Goal: Information Seeking & Learning: Learn about a topic

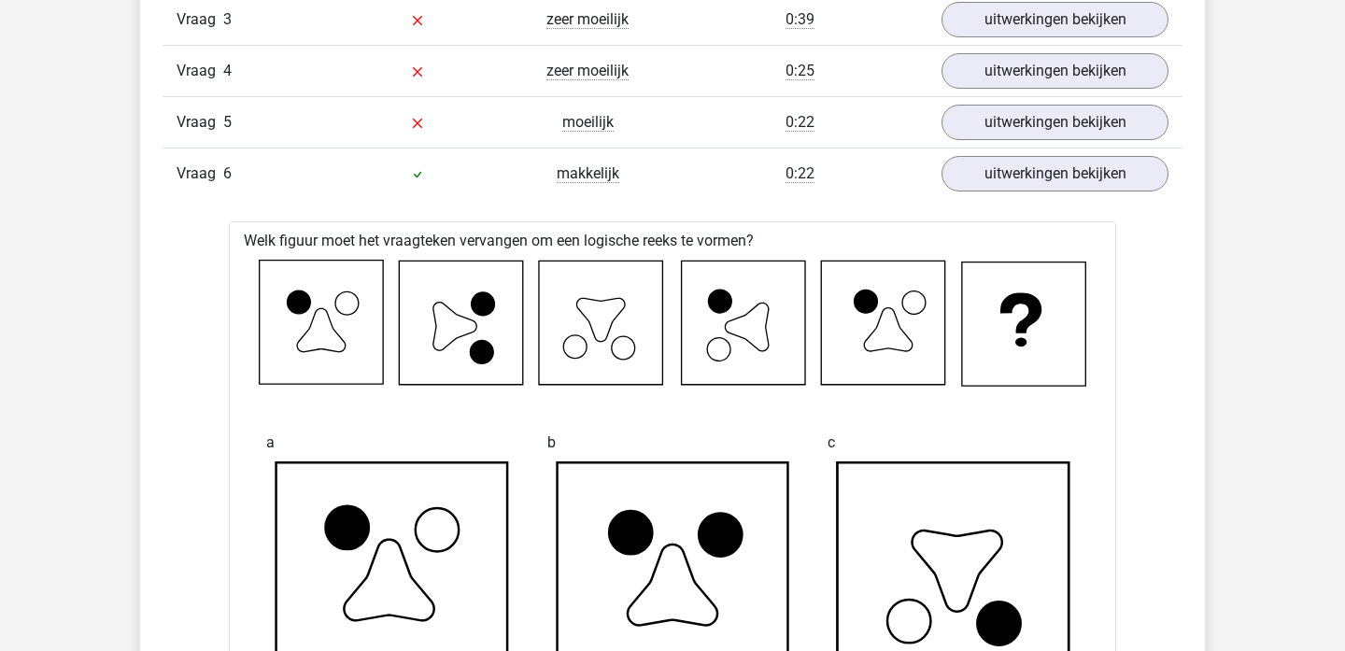
scroll to position [1356, 0]
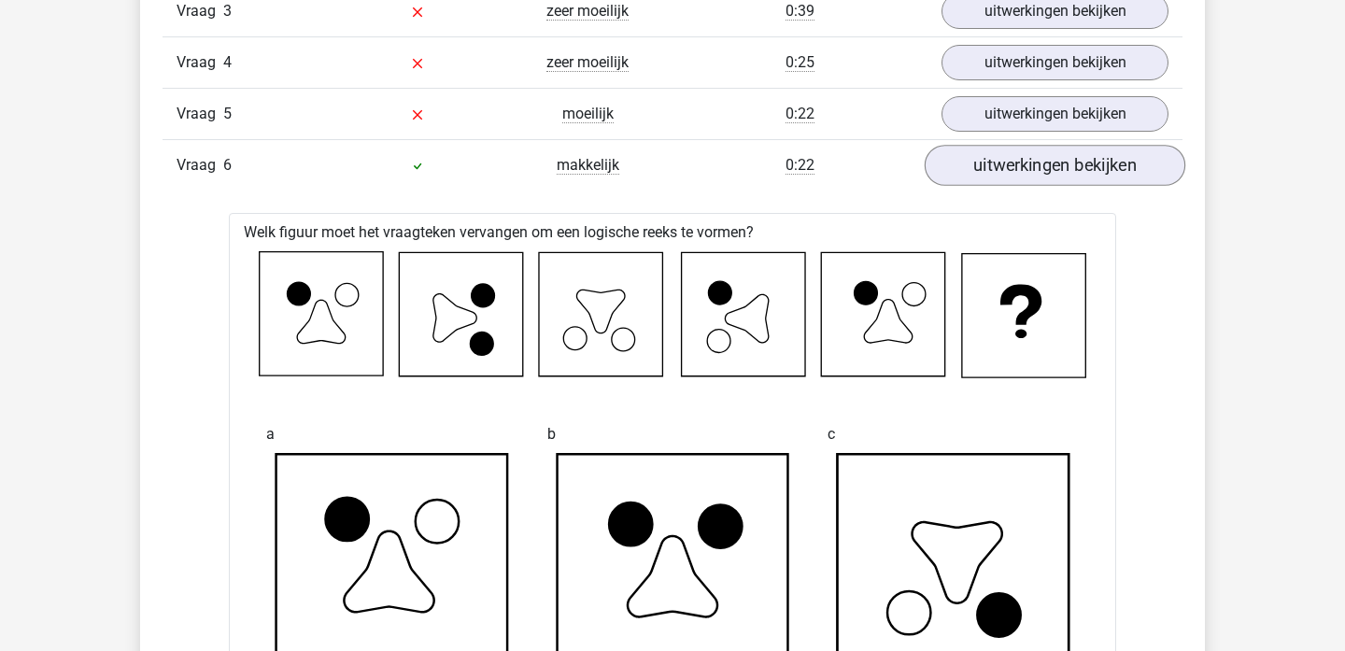
click at [1055, 161] on link "uitwerkingen bekijken" at bounding box center [1055, 165] width 261 height 41
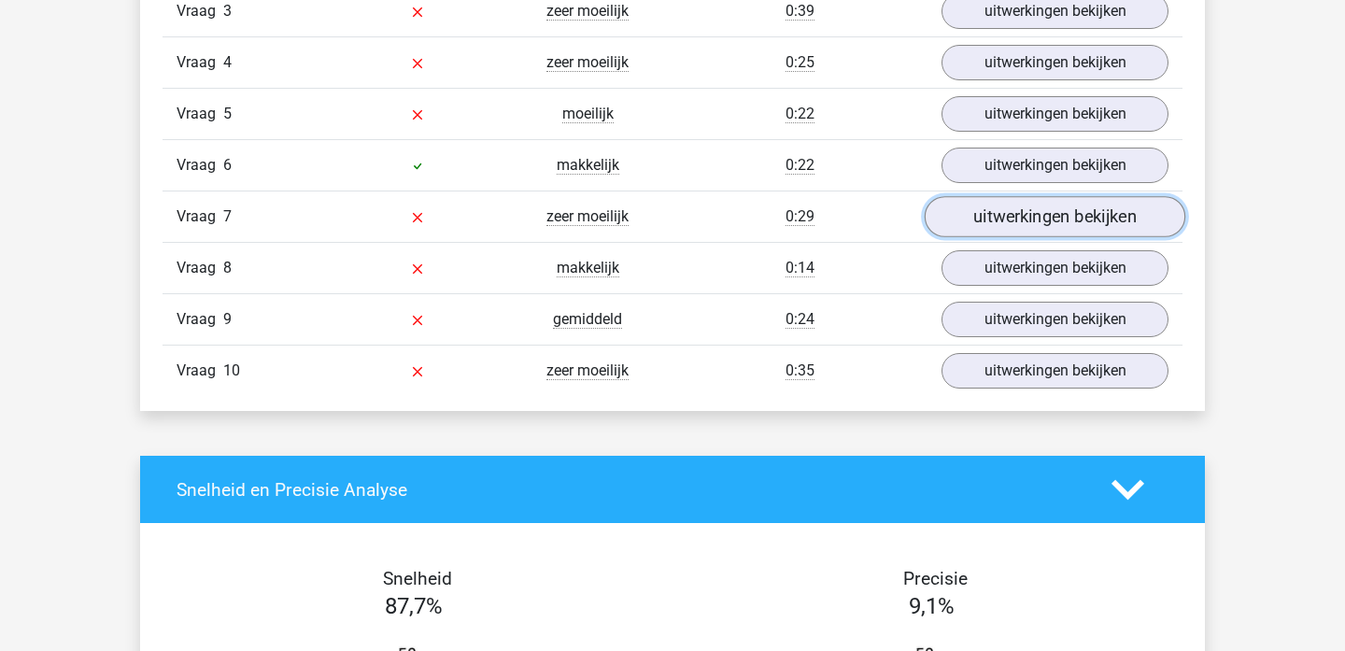
click at [1049, 221] on link "uitwerkingen bekijken" at bounding box center [1055, 216] width 261 height 41
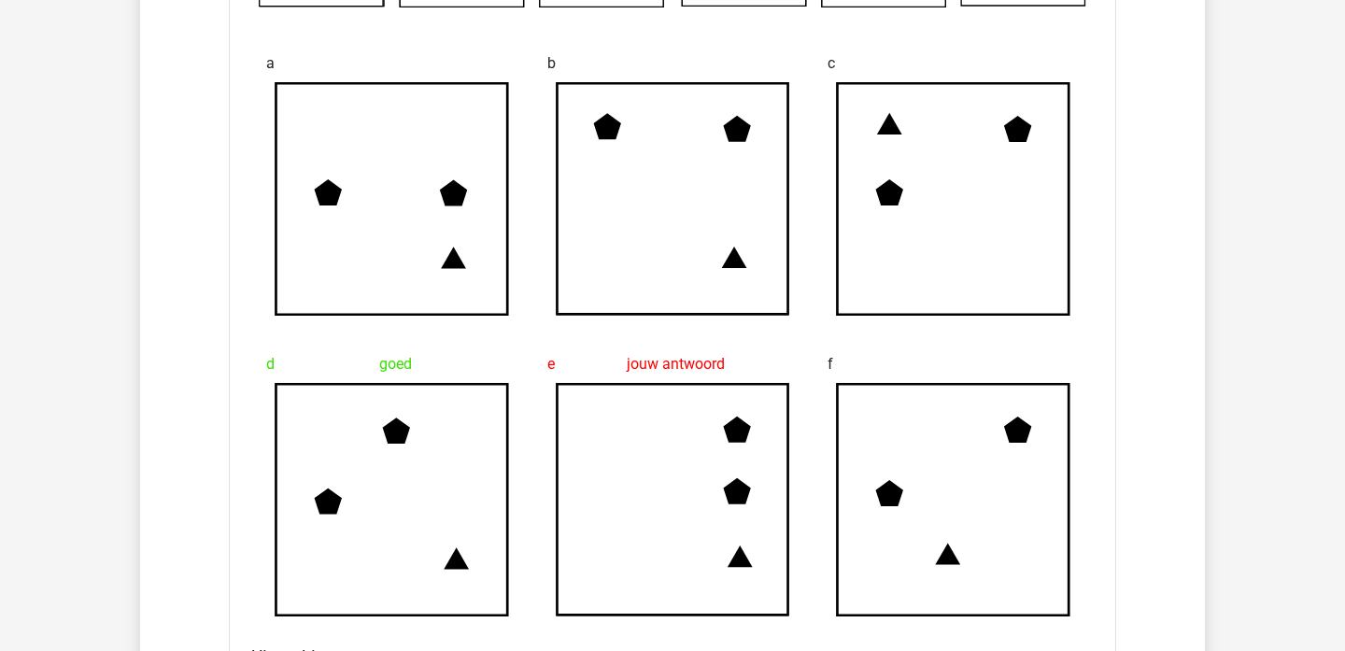
scroll to position [1780, 0]
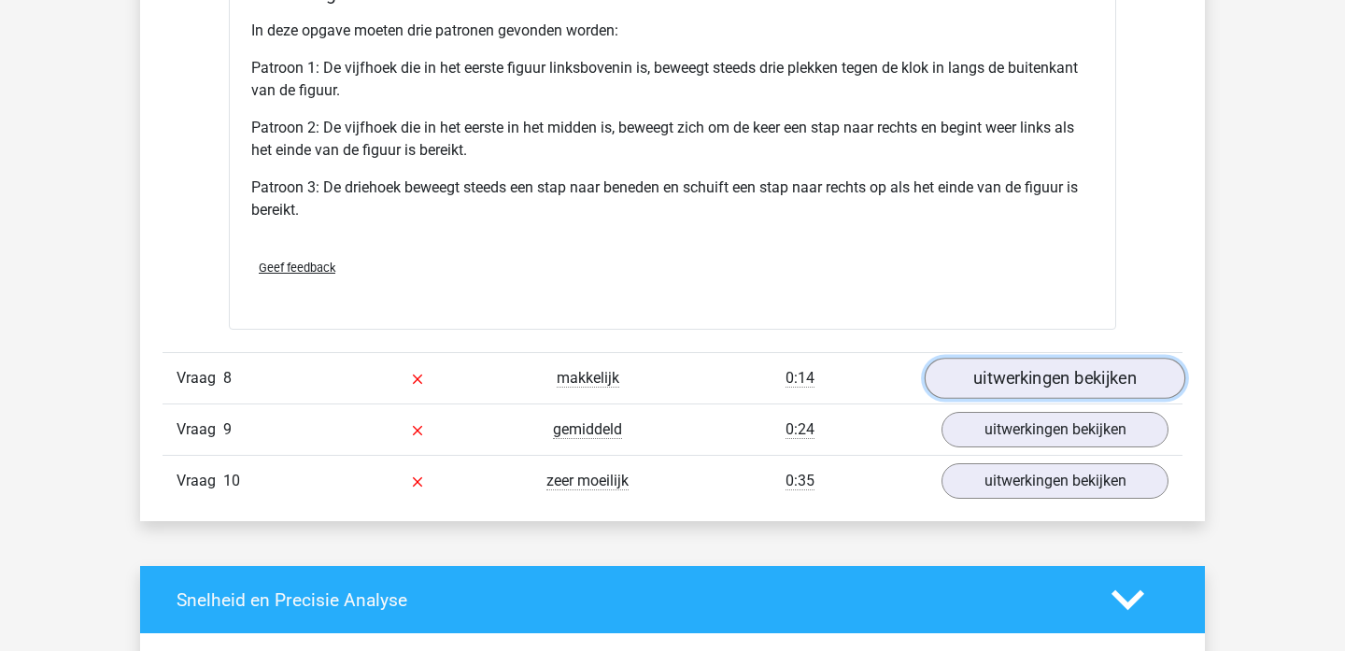
click at [975, 383] on link "uitwerkingen bekijken" at bounding box center [1055, 379] width 261 height 41
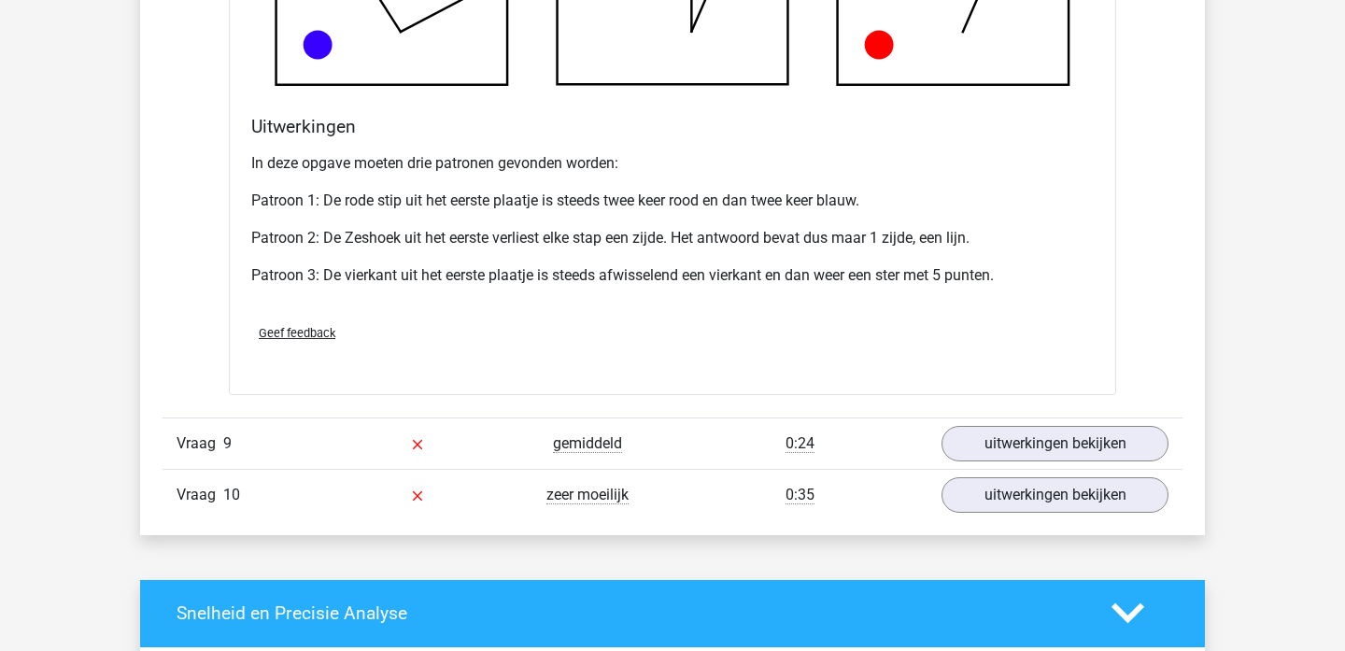
scroll to position [3588, 0]
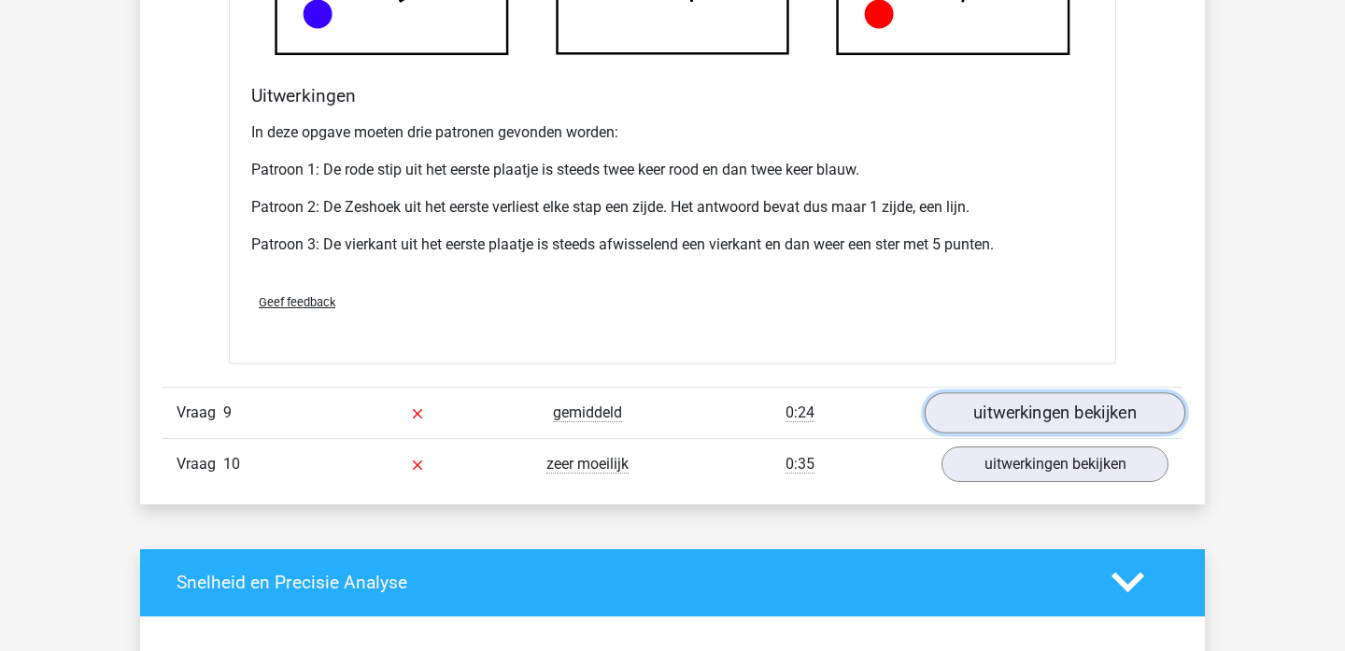
click at [991, 429] on link "uitwerkingen bekijken" at bounding box center [1055, 412] width 261 height 41
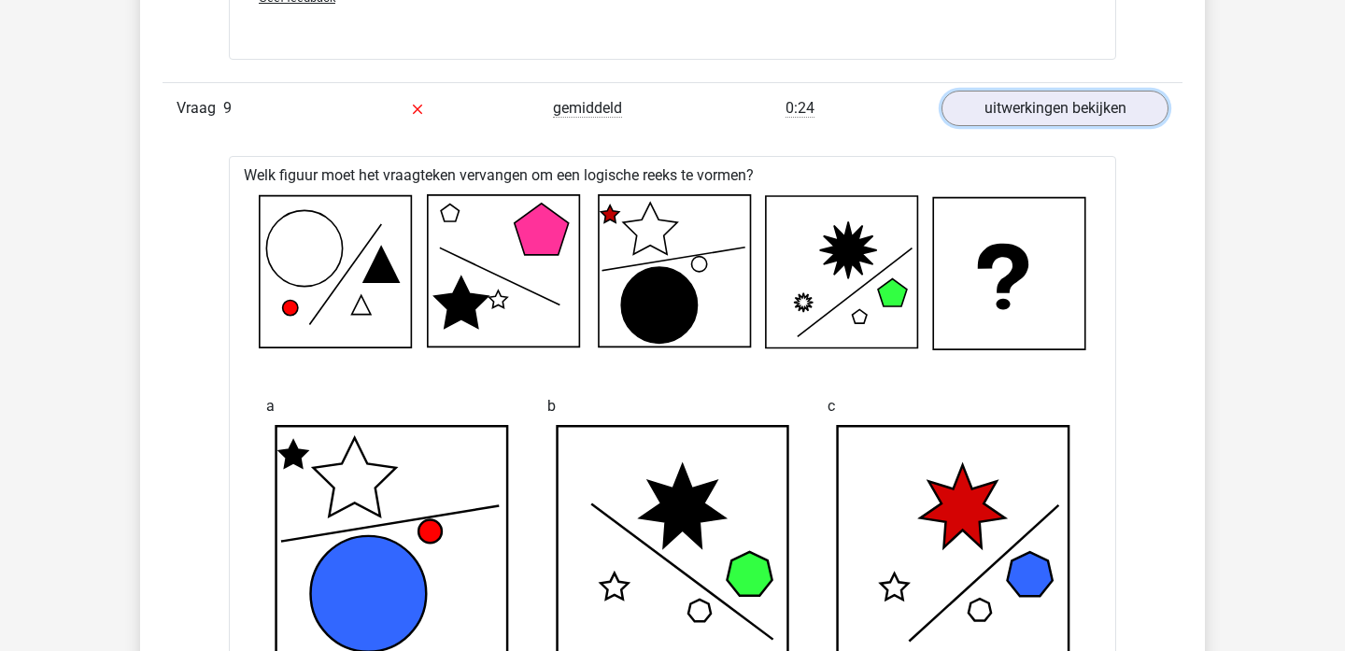
scroll to position [3885, 0]
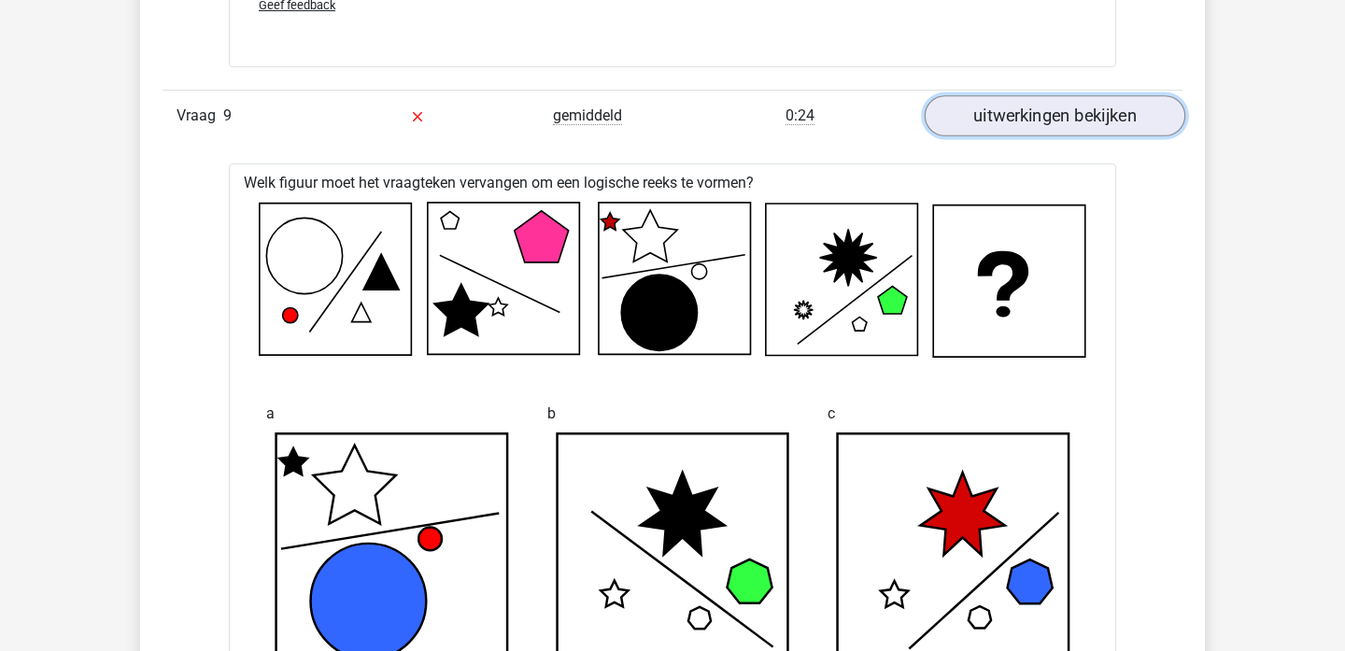
click at [1052, 122] on link "uitwerkingen bekijken" at bounding box center [1055, 115] width 261 height 41
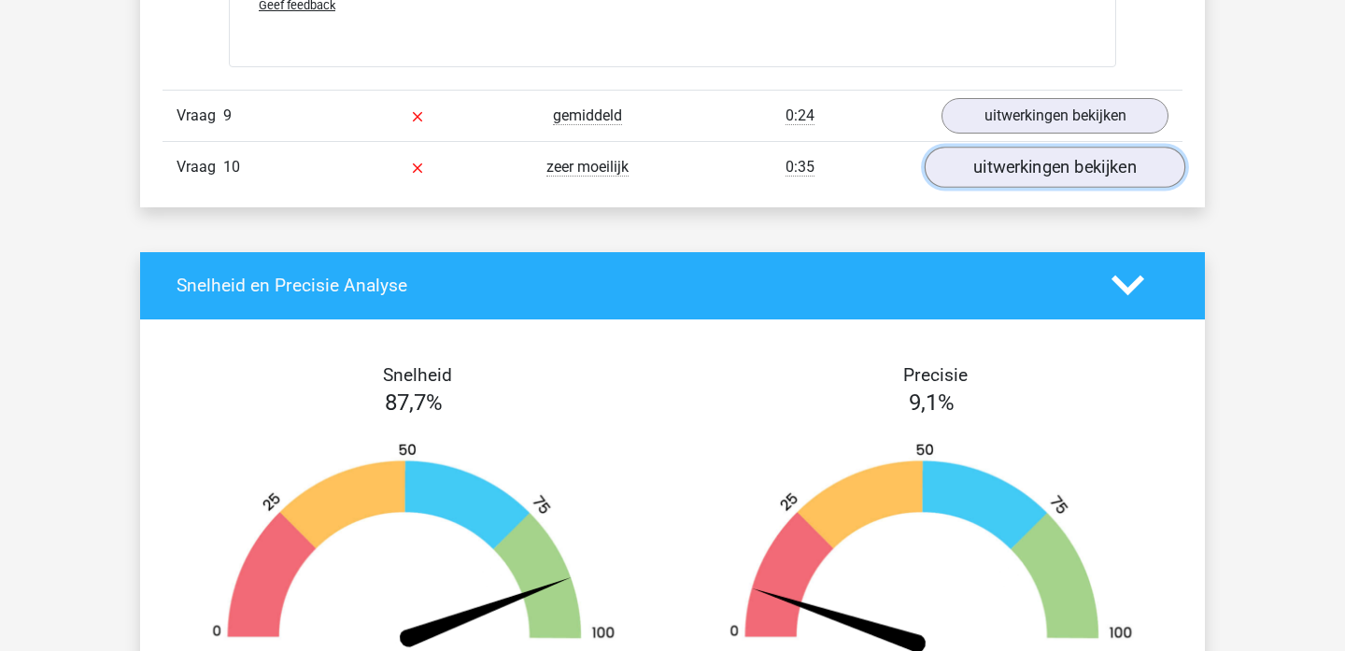
click at [1036, 157] on link "uitwerkingen bekijken" at bounding box center [1055, 167] width 261 height 41
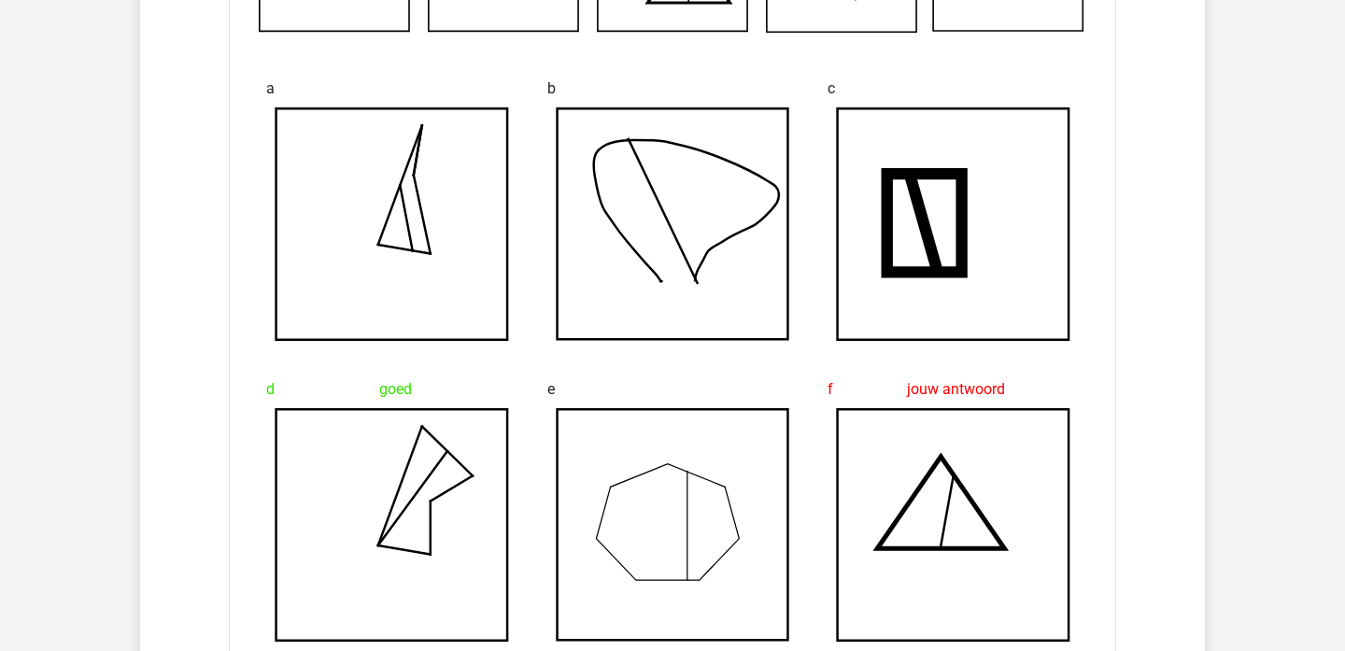
scroll to position [3957, 0]
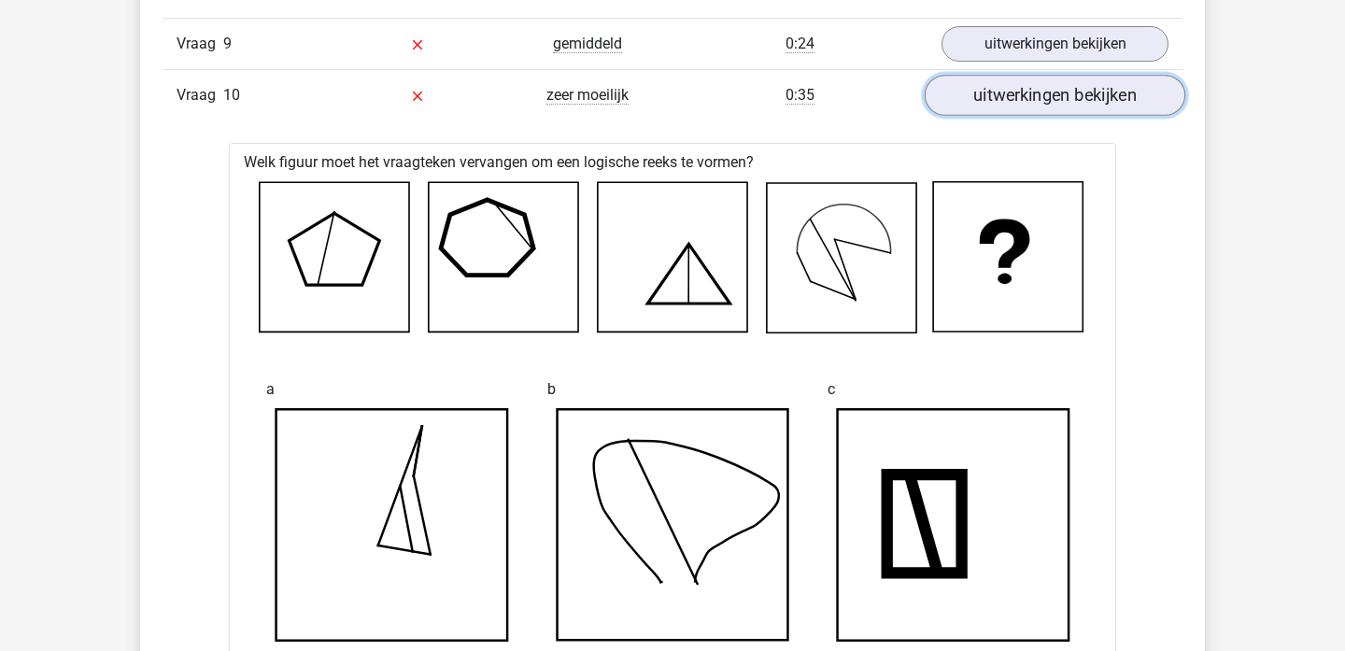
click at [1008, 113] on link "uitwerkingen bekijken" at bounding box center [1055, 95] width 261 height 41
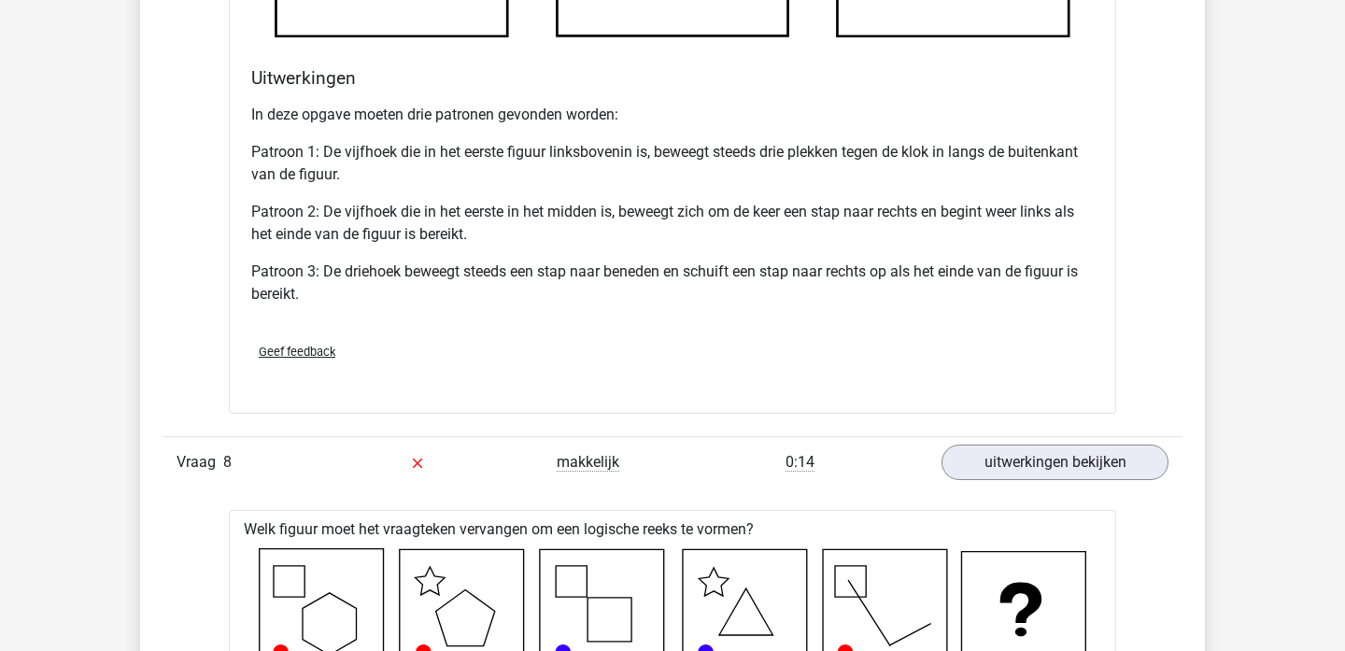
scroll to position [2358, 0]
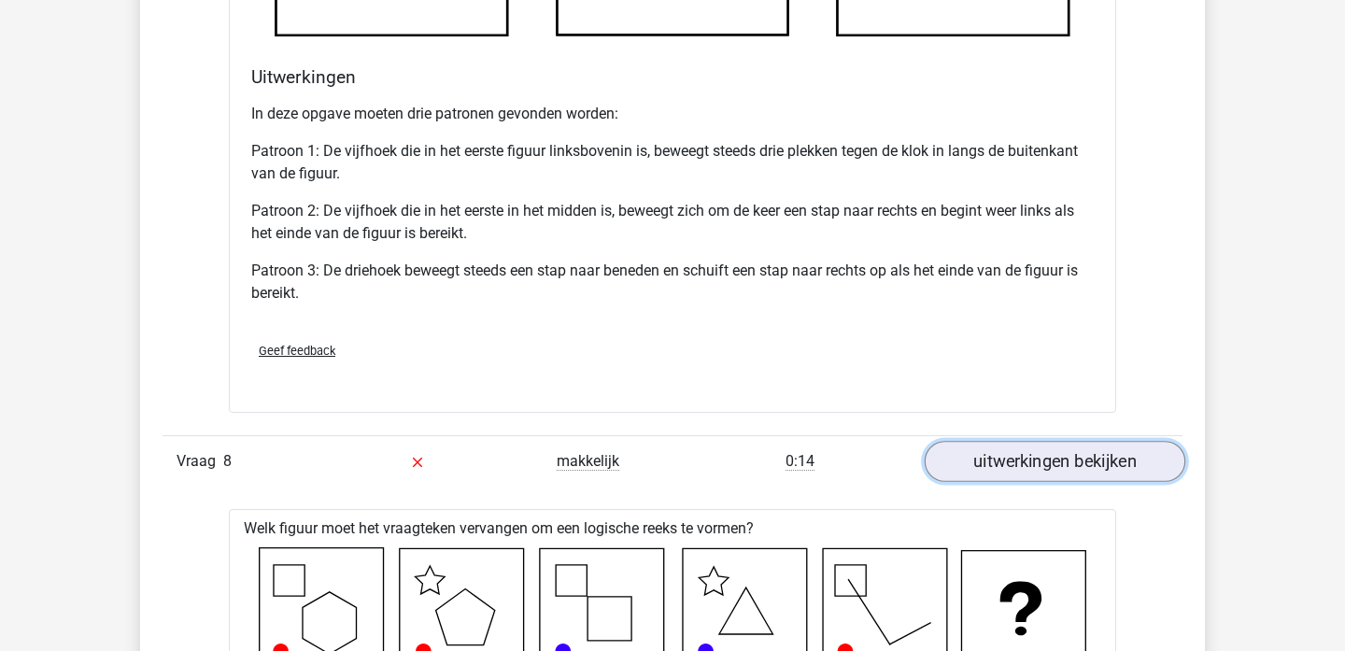
click at [986, 474] on link "uitwerkingen bekijken" at bounding box center [1055, 462] width 261 height 41
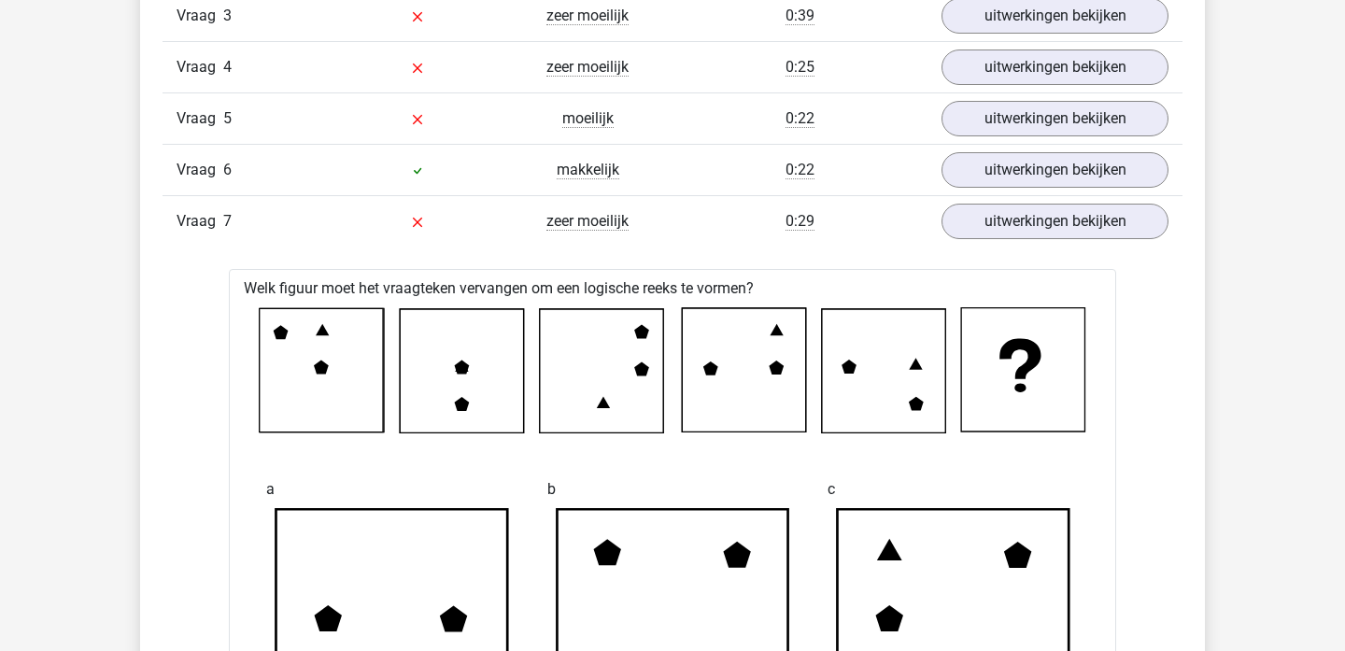
scroll to position [1307, 0]
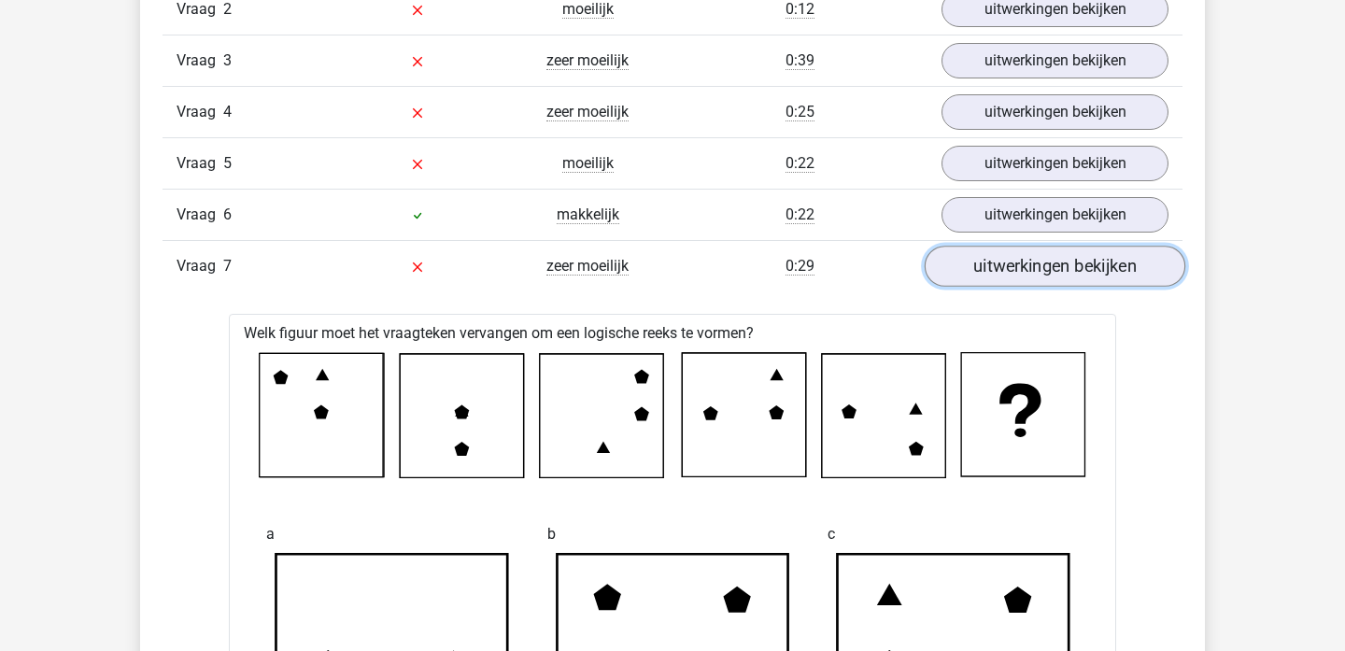
click at [1045, 283] on link "uitwerkingen bekijken" at bounding box center [1055, 266] width 261 height 41
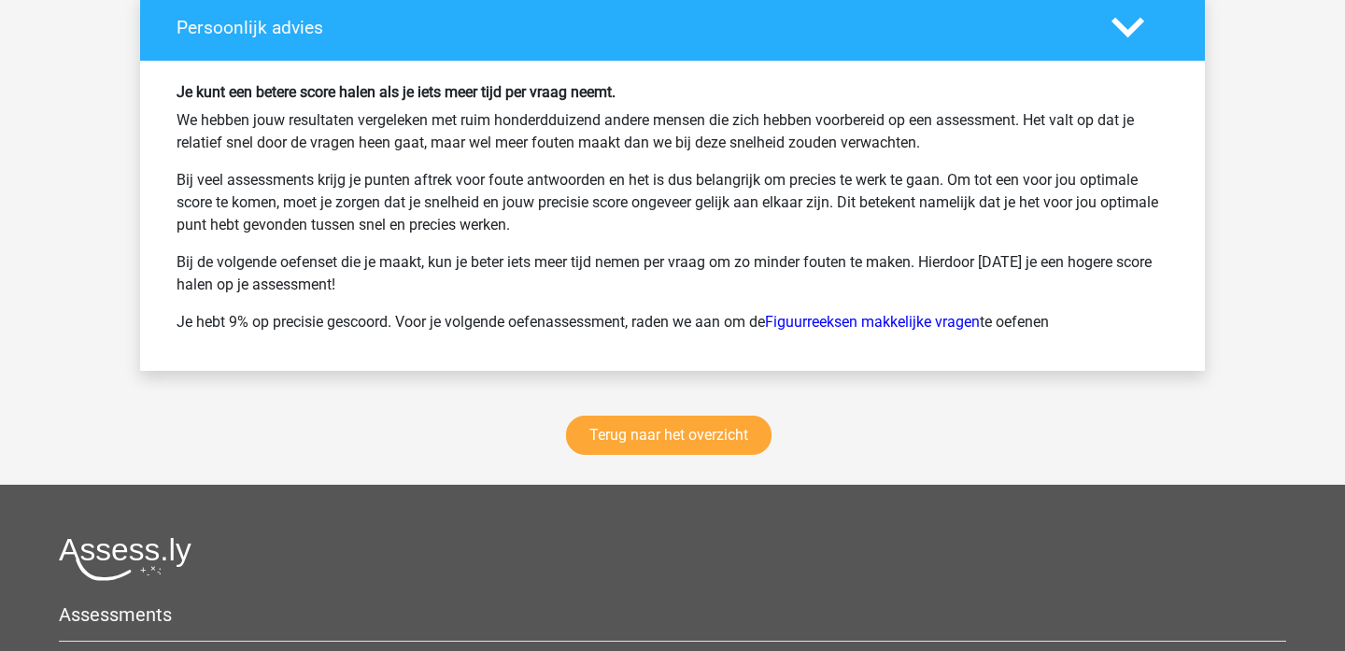
scroll to position [2448, 0]
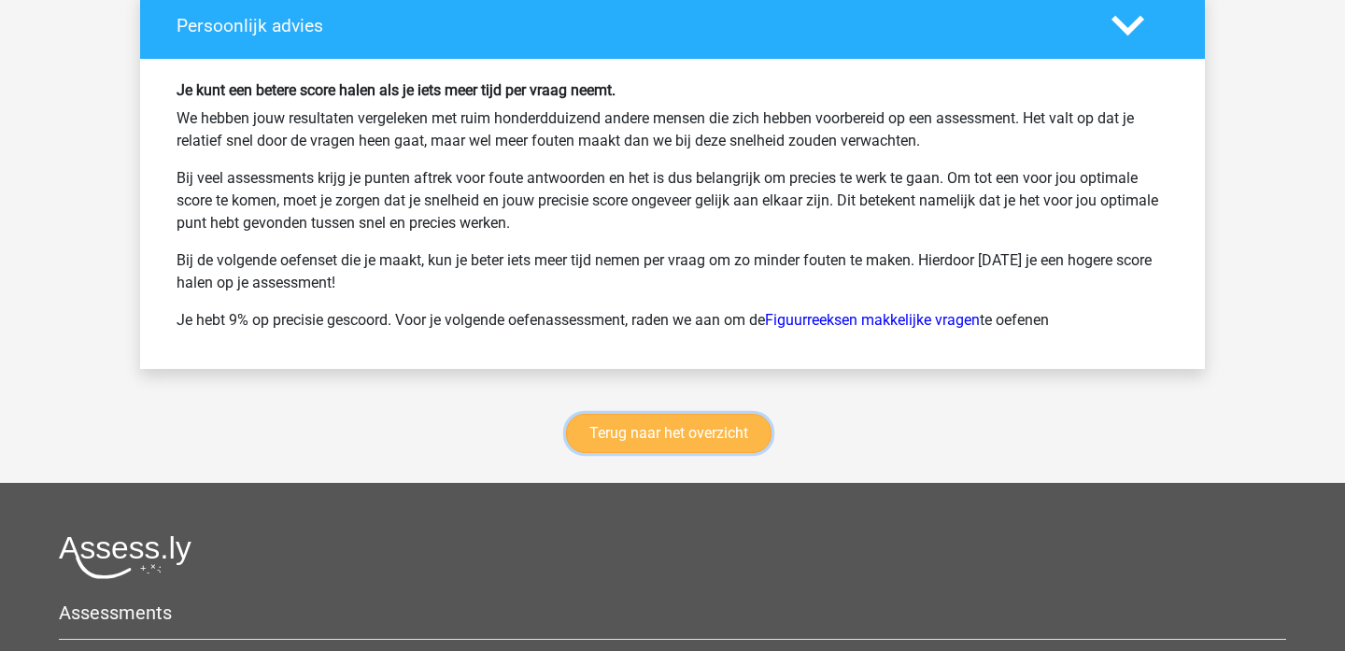
click at [657, 433] on link "Terug naar het overzicht" at bounding box center [669, 433] width 206 height 39
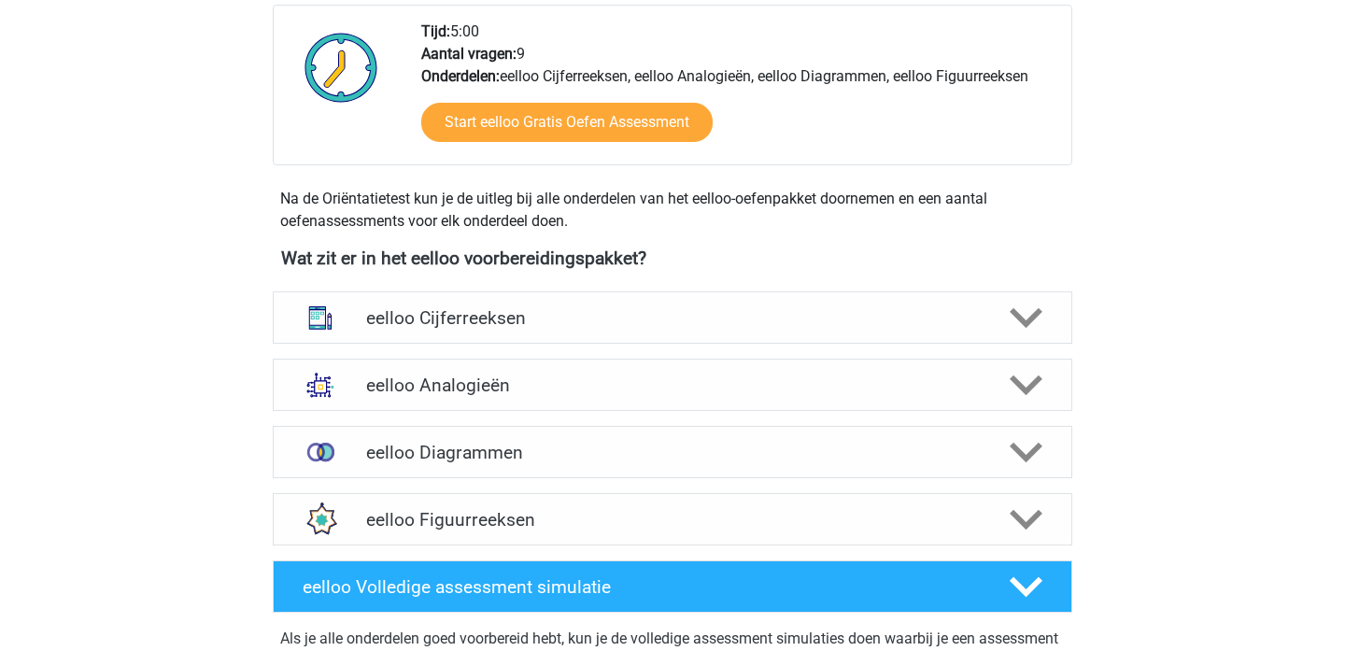
scroll to position [506, 0]
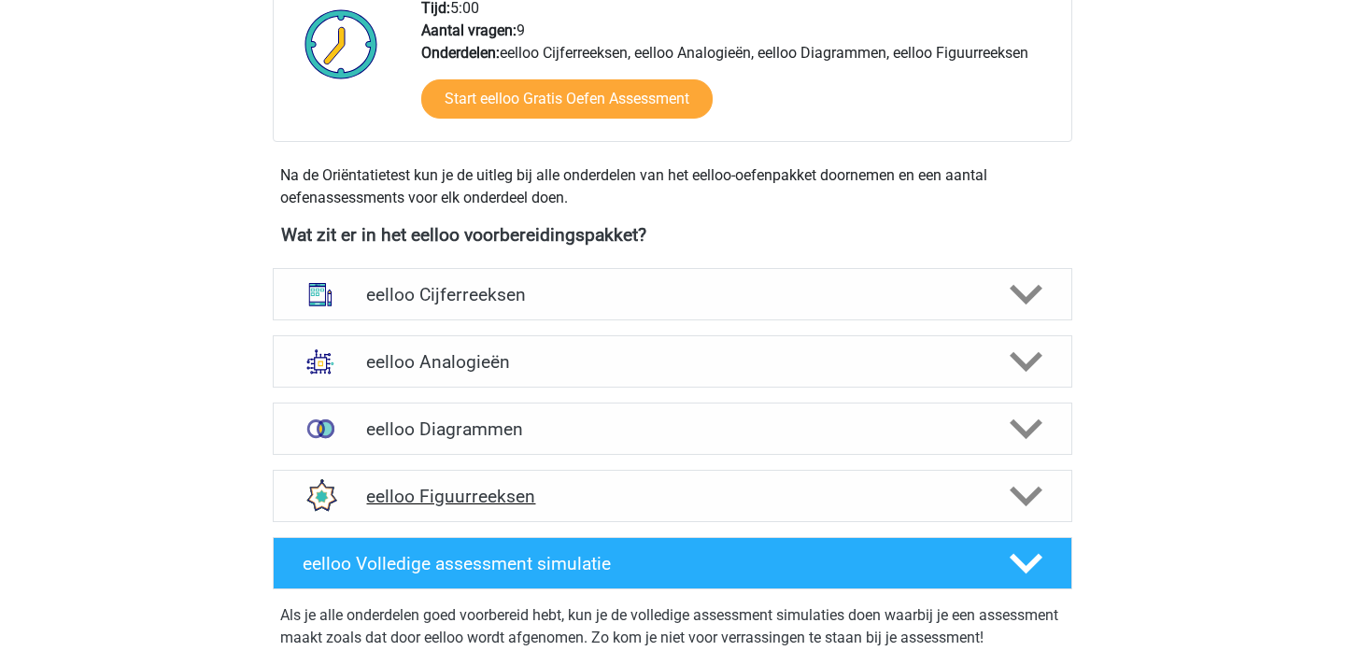
click at [691, 512] on div "eelloo Figuurreeksen" at bounding box center [673, 496] width 800 height 52
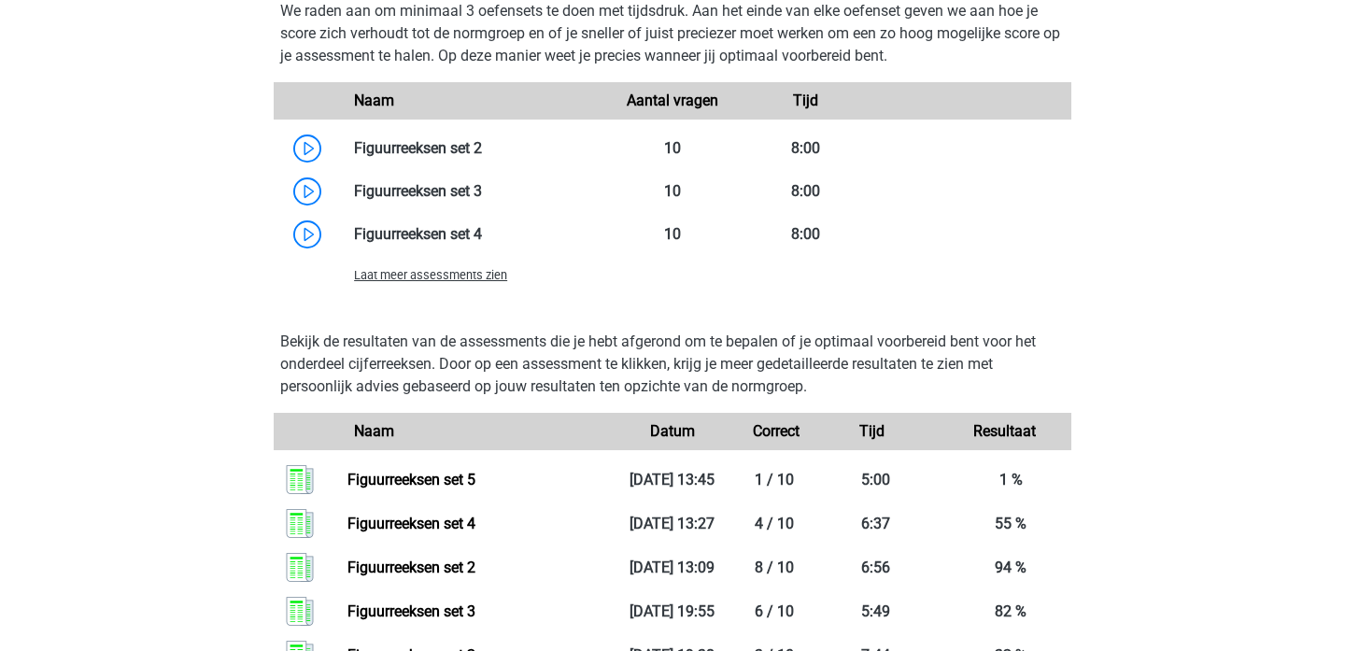
scroll to position [1383, 0]
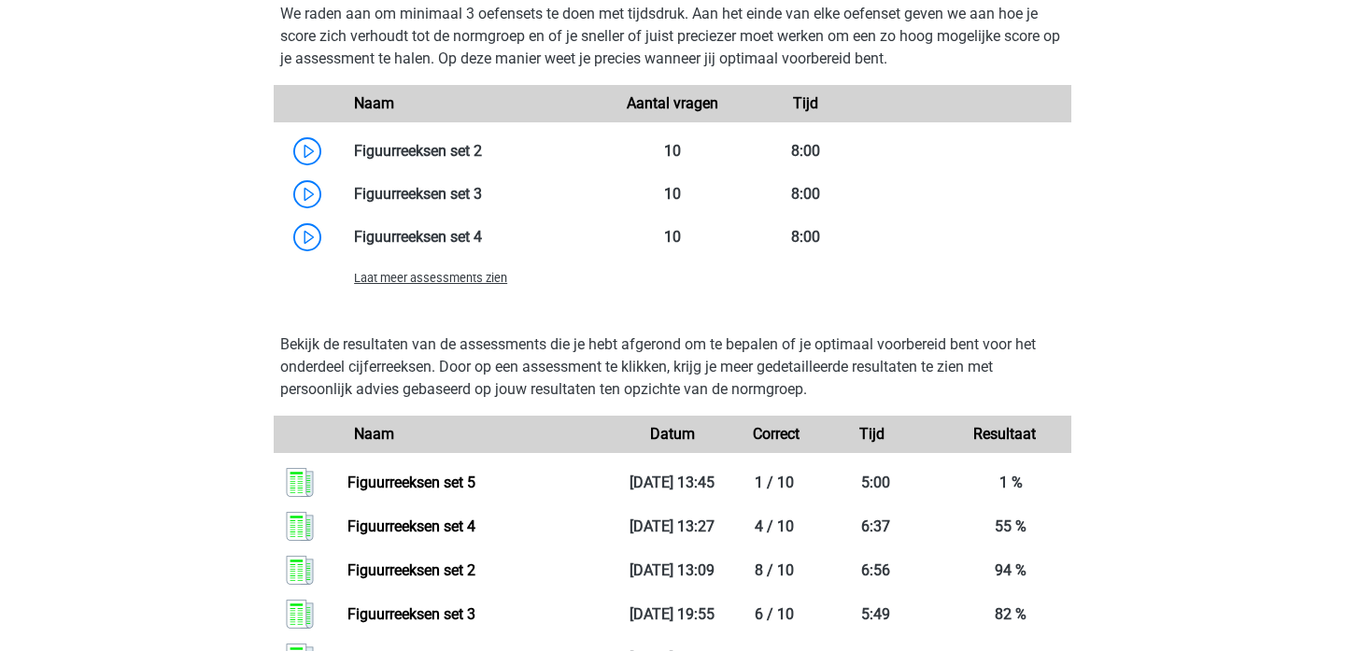
click at [498, 277] on span "Laat meer assessments zien" at bounding box center [430, 278] width 153 height 14
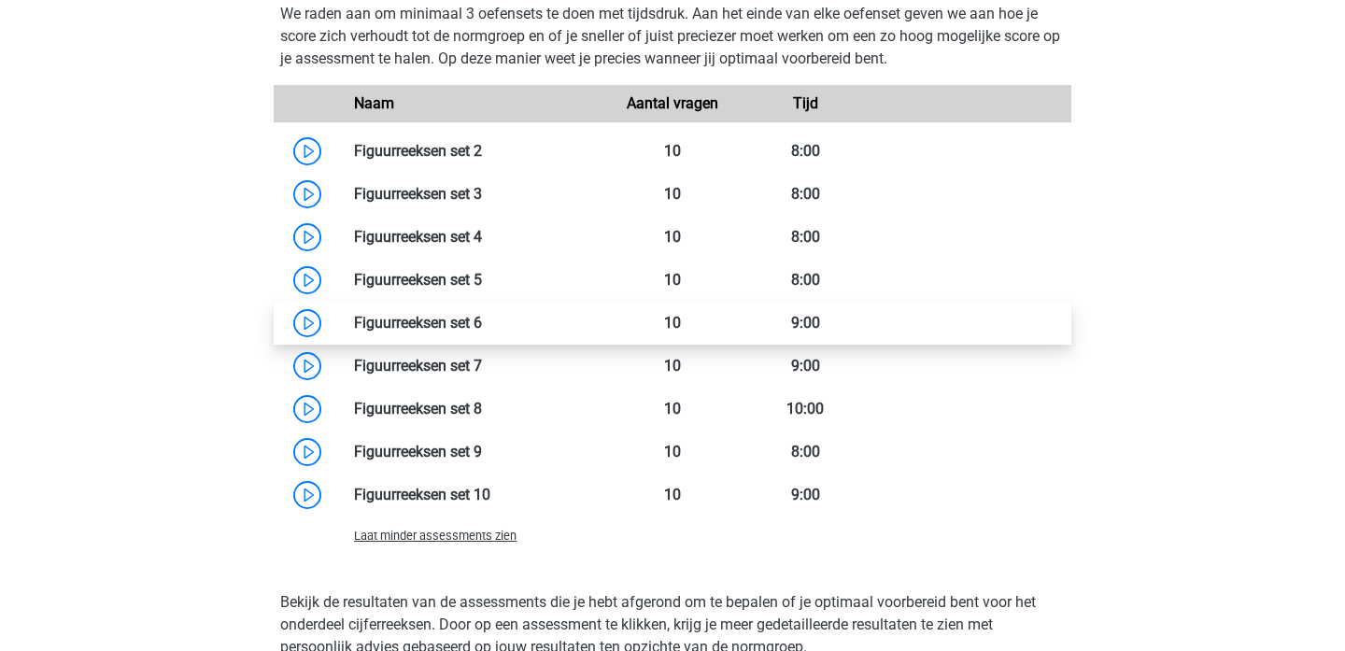
click at [482, 332] on link at bounding box center [482, 323] width 0 height 18
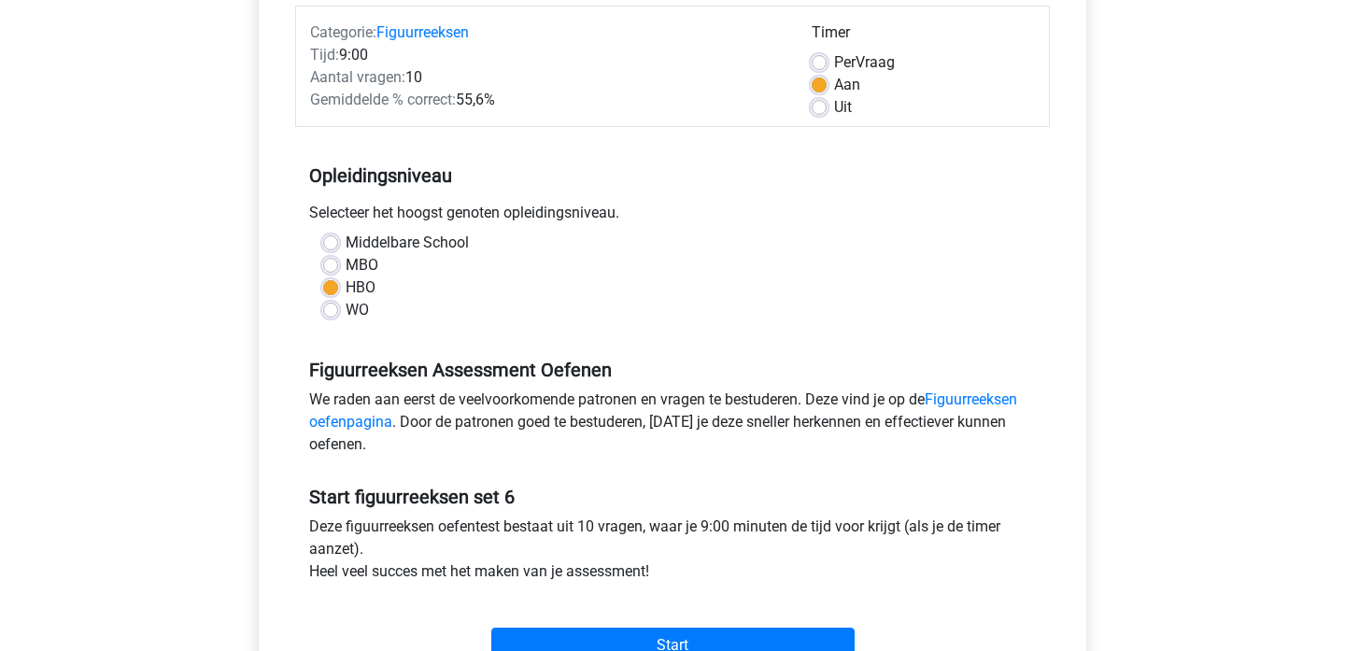
scroll to position [364, 0]
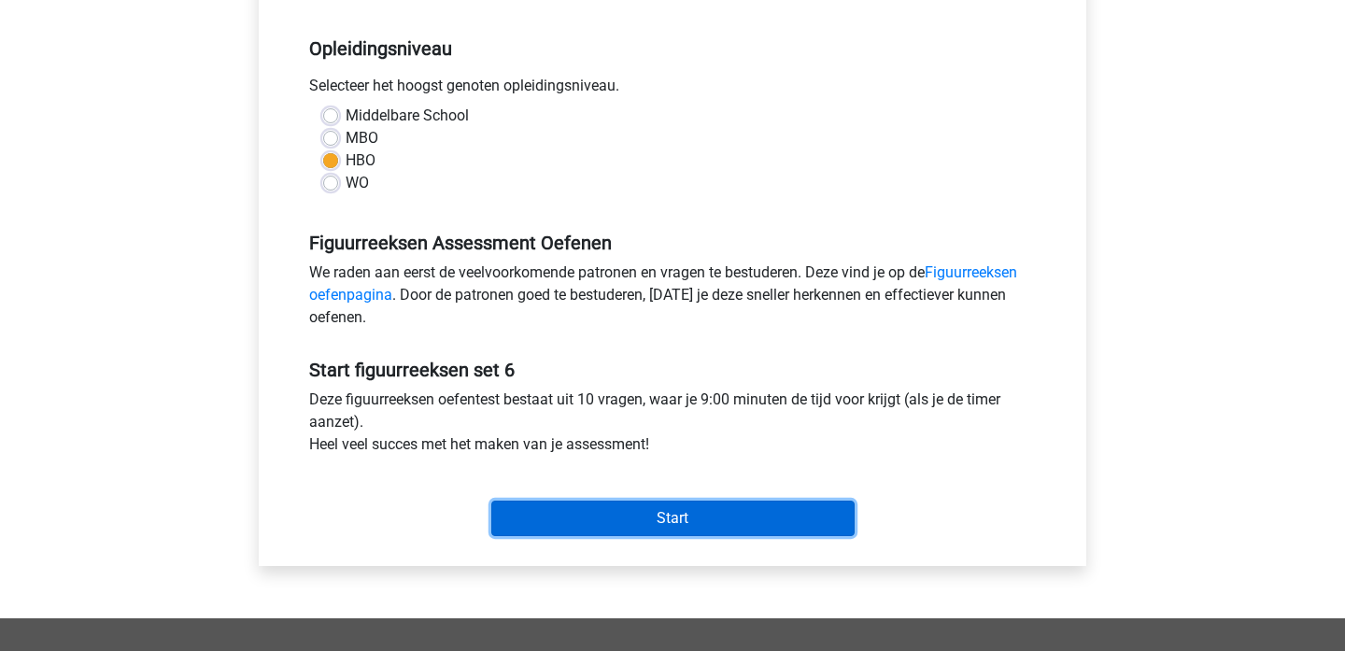
click at [639, 508] on input "Start" at bounding box center [672, 518] width 363 height 35
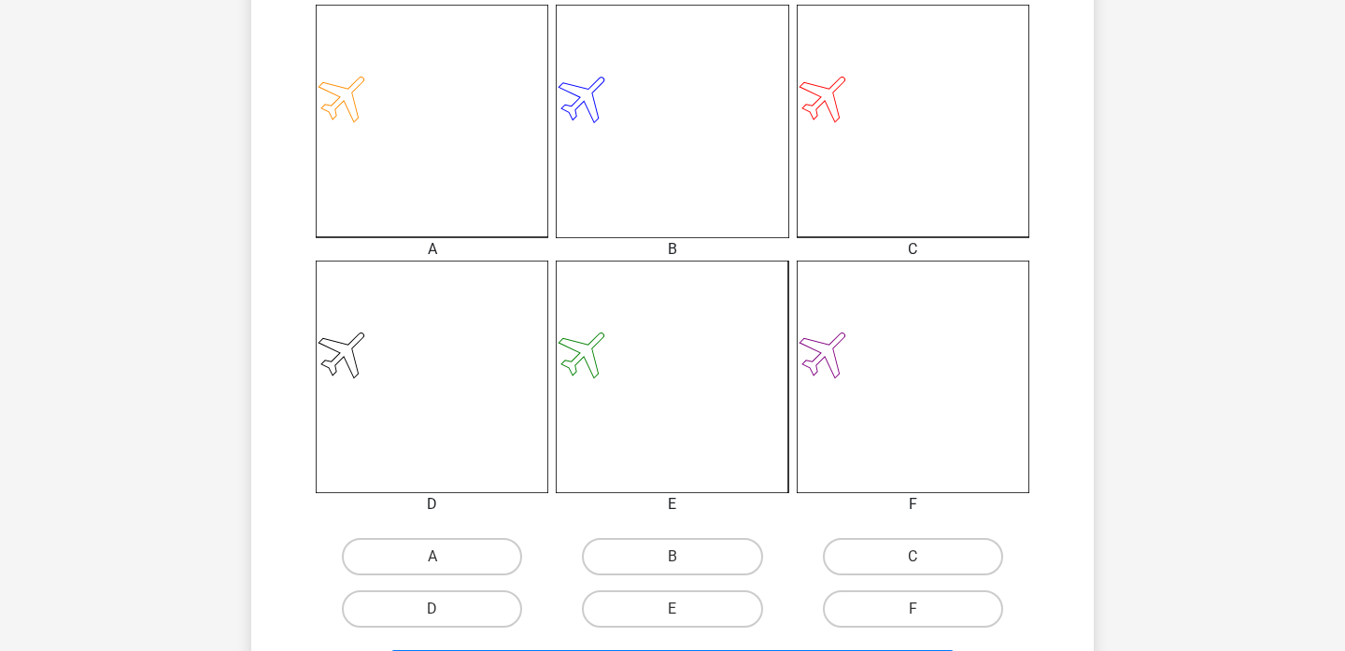
scroll to position [524, 0]
click at [863, 569] on label "C" at bounding box center [913, 555] width 180 height 37
click at [913, 568] on input "C" at bounding box center [919, 562] width 12 height 12
radio input "true"
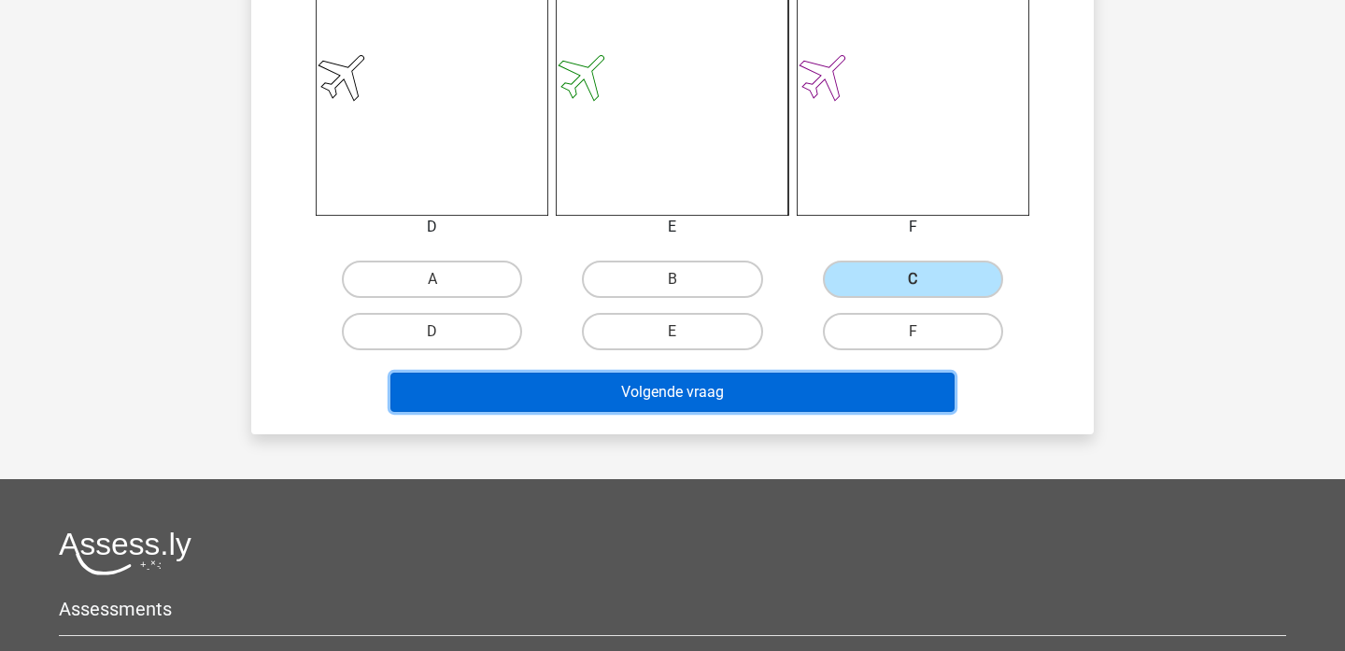
click at [837, 390] on button "Volgende vraag" at bounding box center [672, 392] width 565 height 39
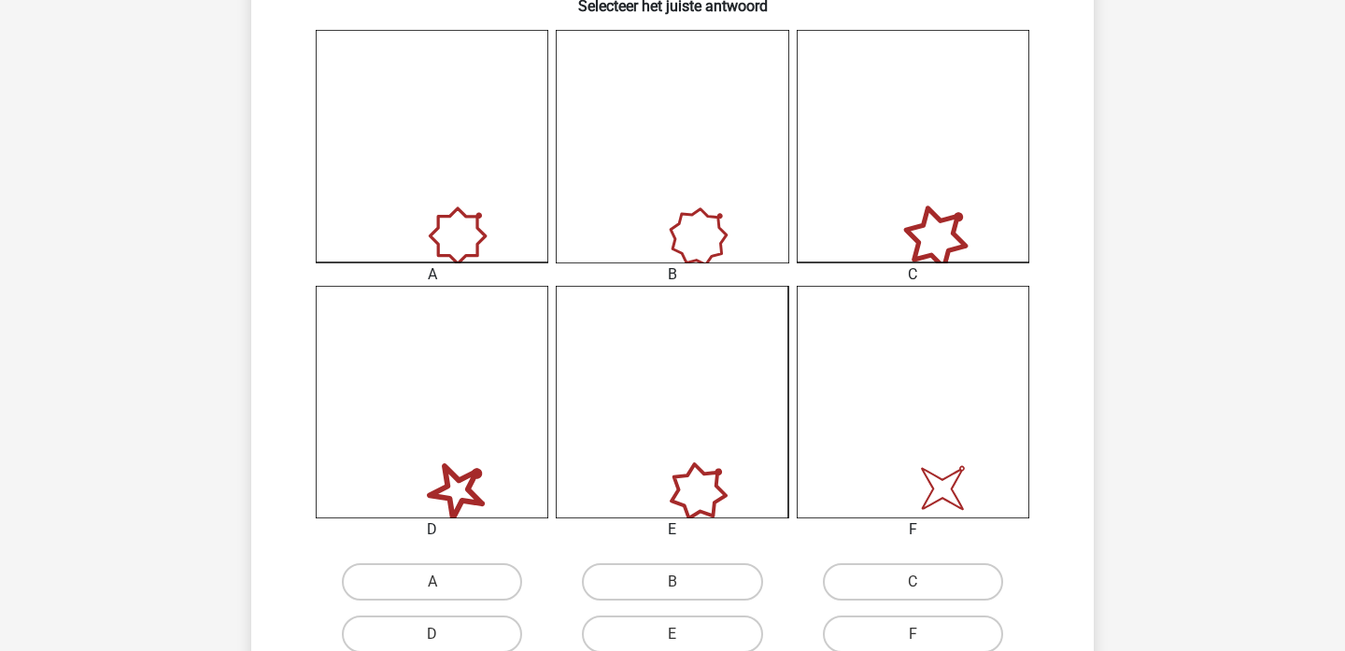
scroll to position [500, 0]
click at [489, 636] on label "D" at bounding box center [432, 632] width 180 height 37
click at [445, 636] on input "D" at bounding box center [439, 638] width 12 height 12
radio input "true"
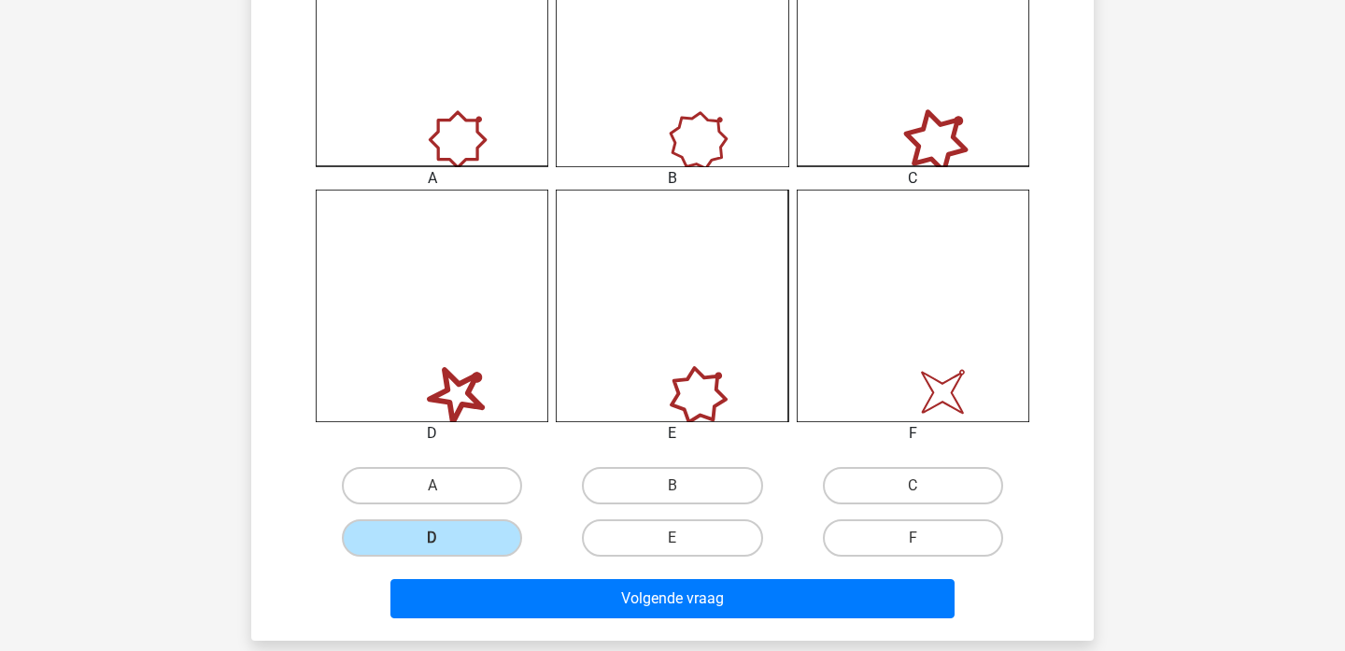
scroll to position [609, 0]
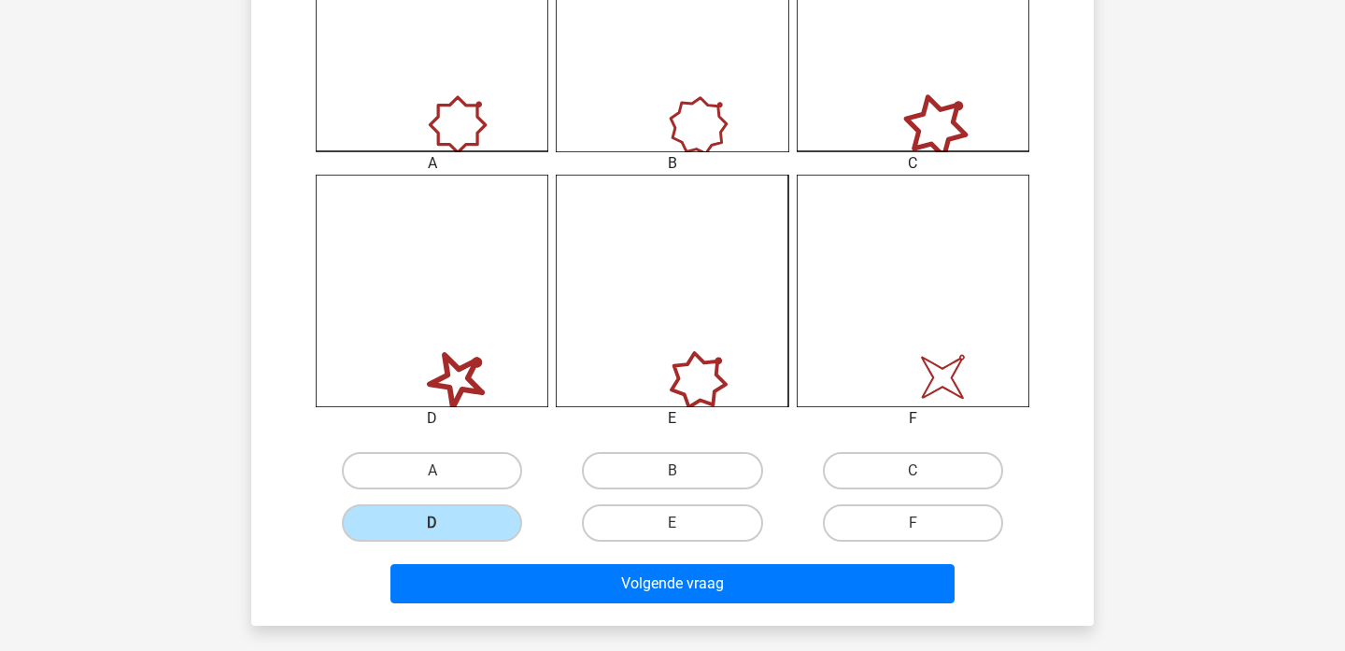
click at [913, 526] on input "F" at bounding box center [919, 529] width 12 height 12
radio input "true"
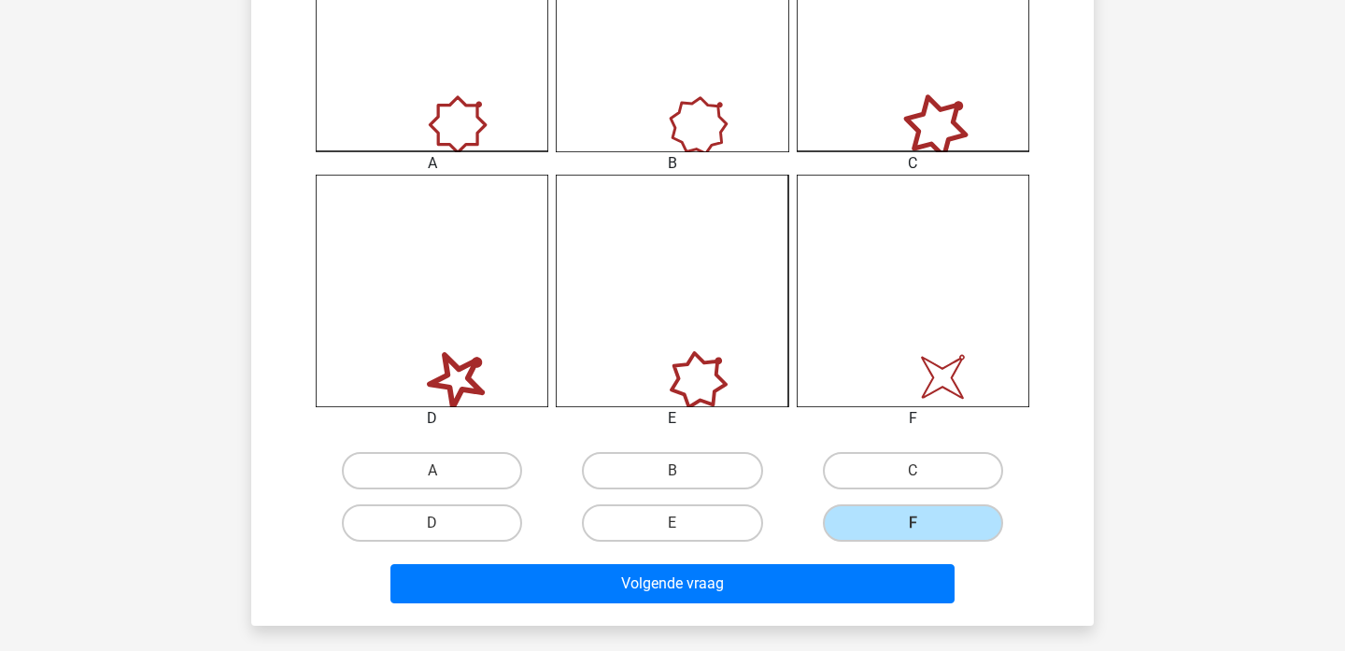
click at [890, 561] on div "Volgende vraag" at bounding box center [672, 580] width 783 height 62
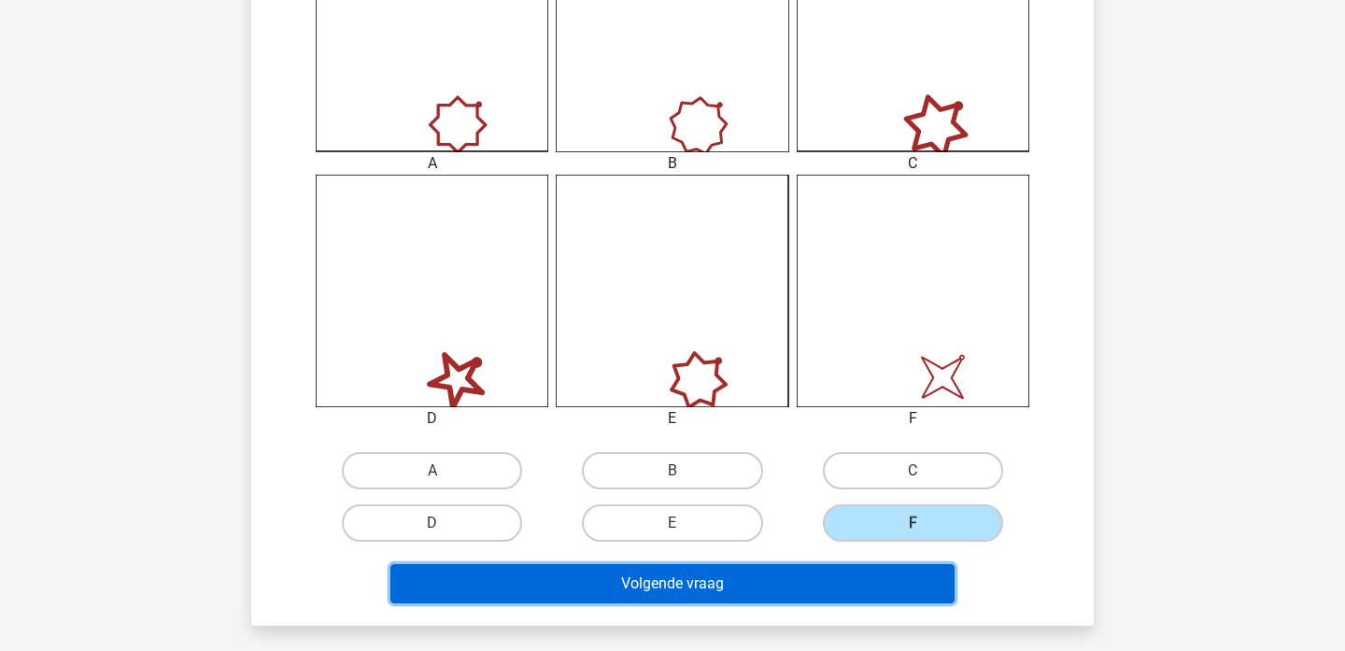
click at [890, 581] on button "Volgende vraag" at bounding box center [672, 583] width 565 height 39
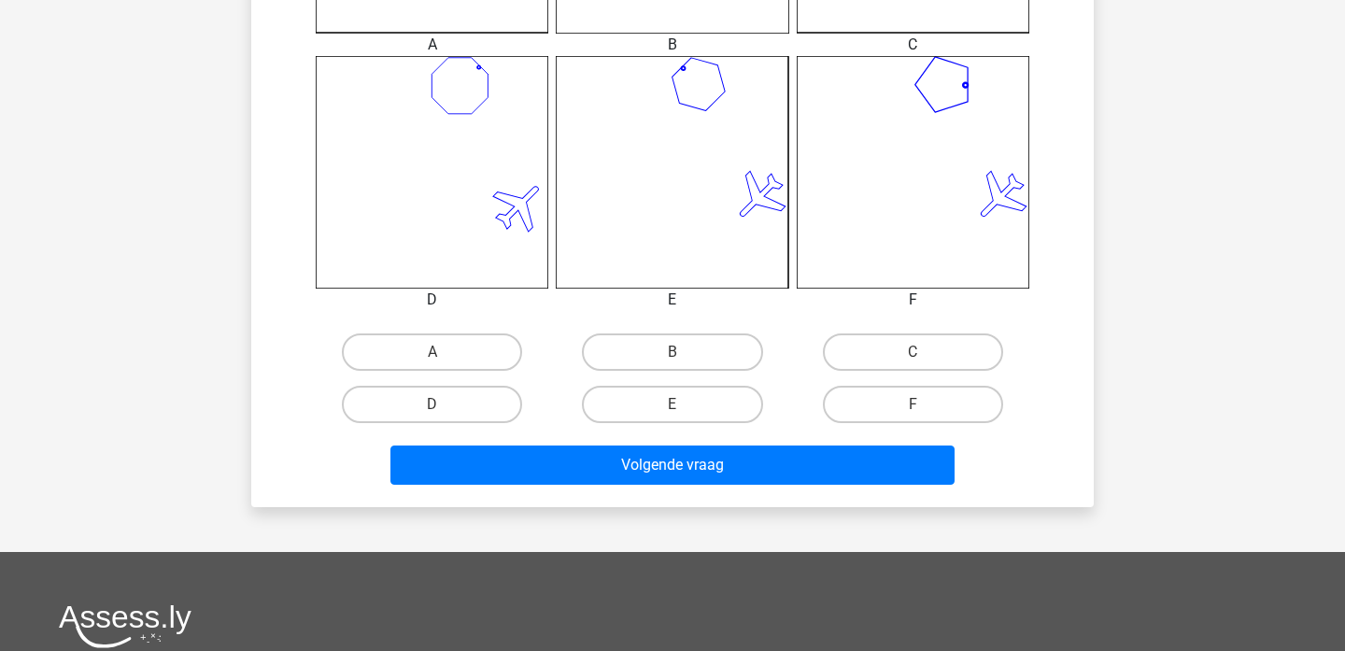
scroll to position [727, 0]
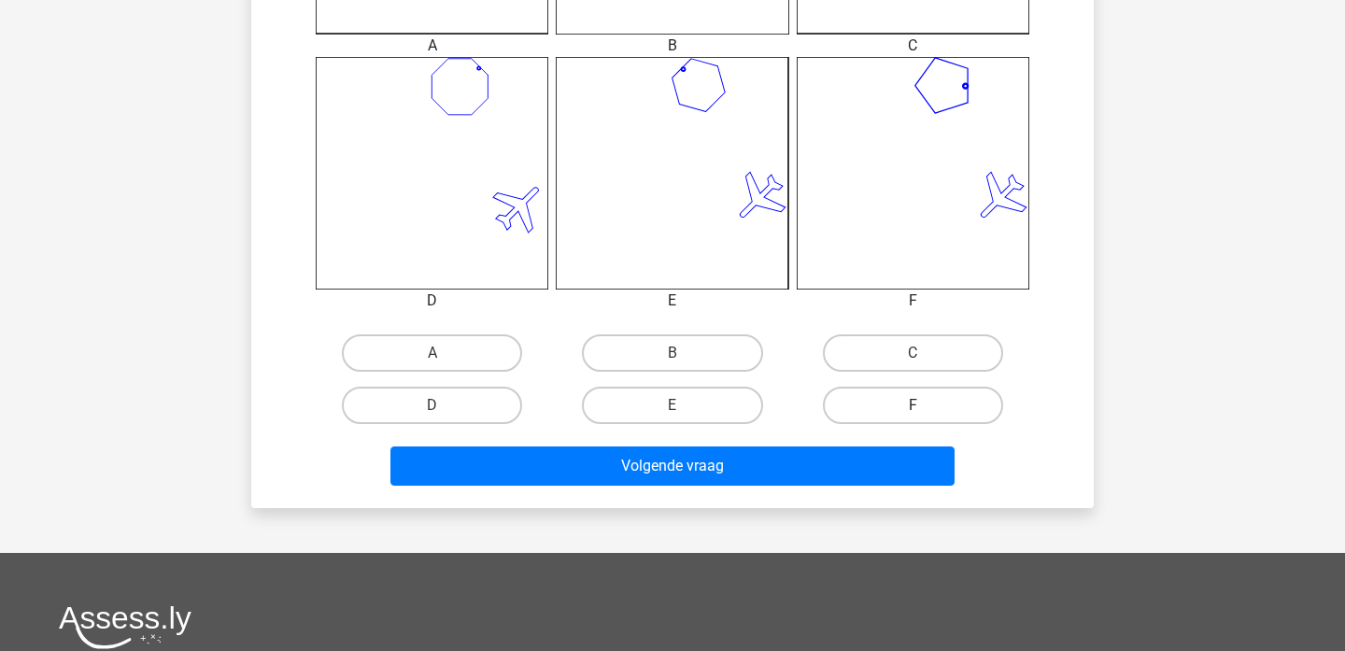
click at [941, 414] on label "F" at bounding box center [913, 405] width 180 height 37
click at [925, 414] on input "F" at bounding box center [919, 411] width 12 height 12
radio input "true"
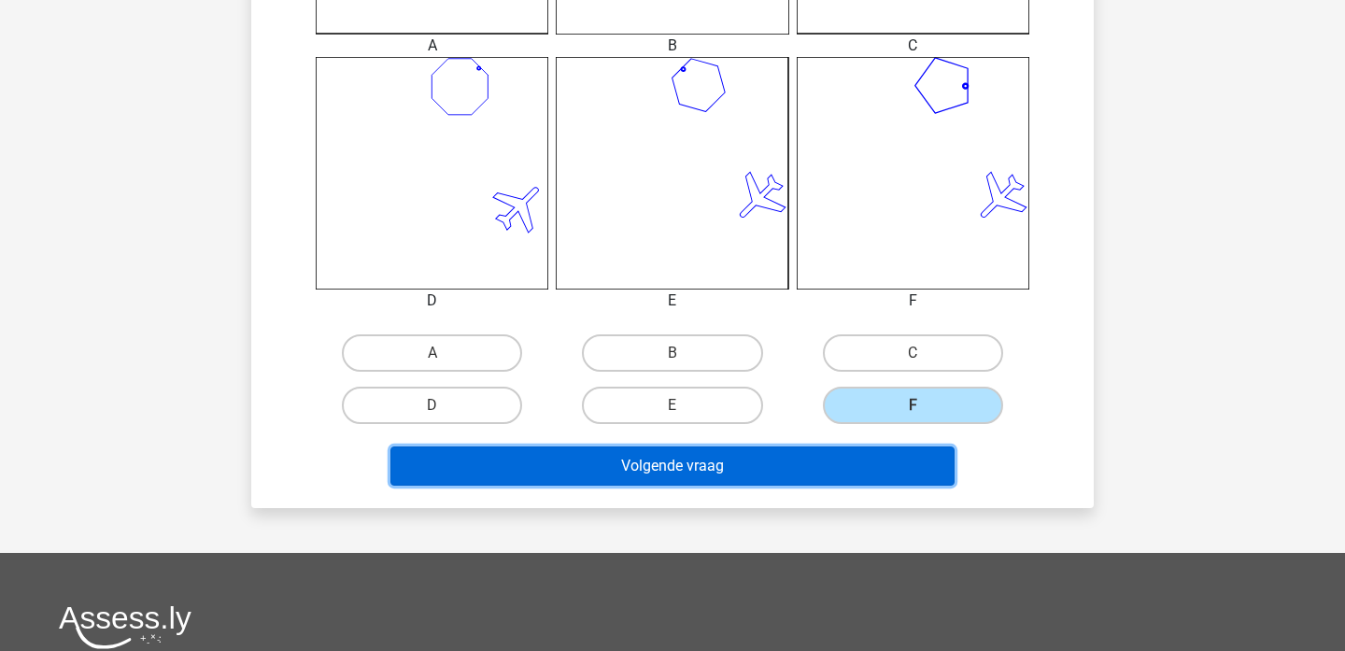
click at [803, 475] on button "Volgende vraag" at bounding box center [672, 466] width 565 height 39
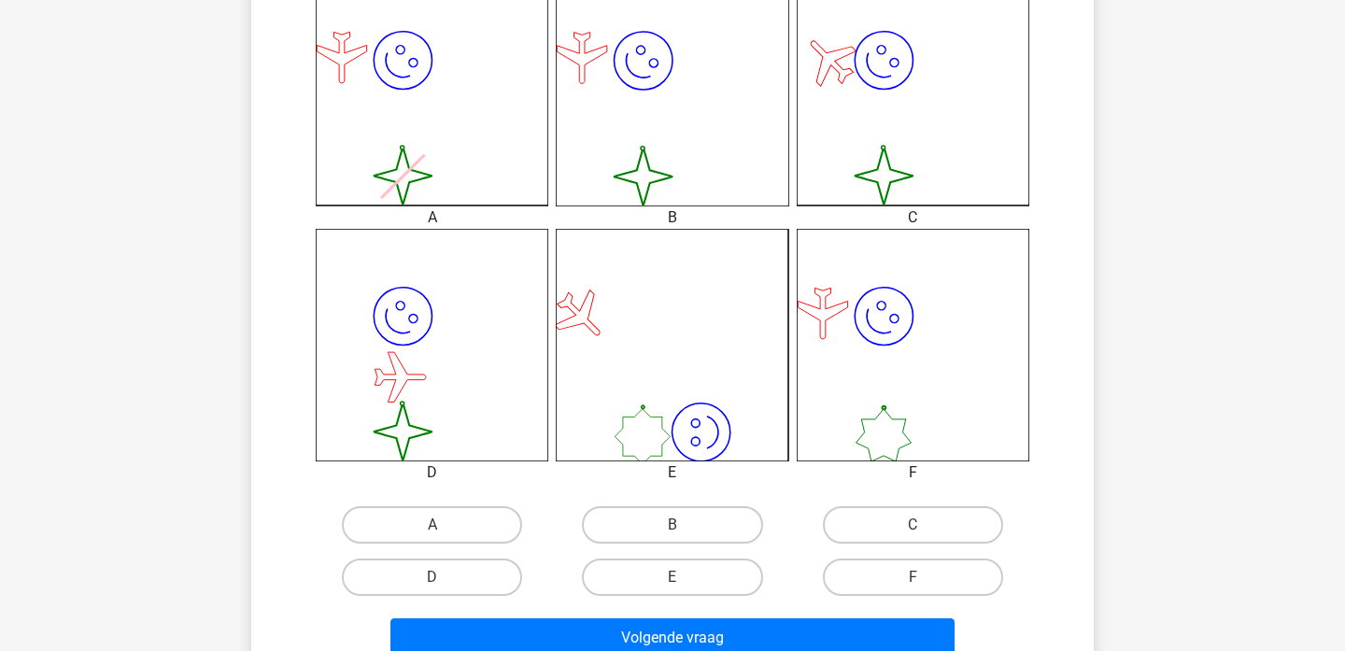
scroll to position [560, 0]
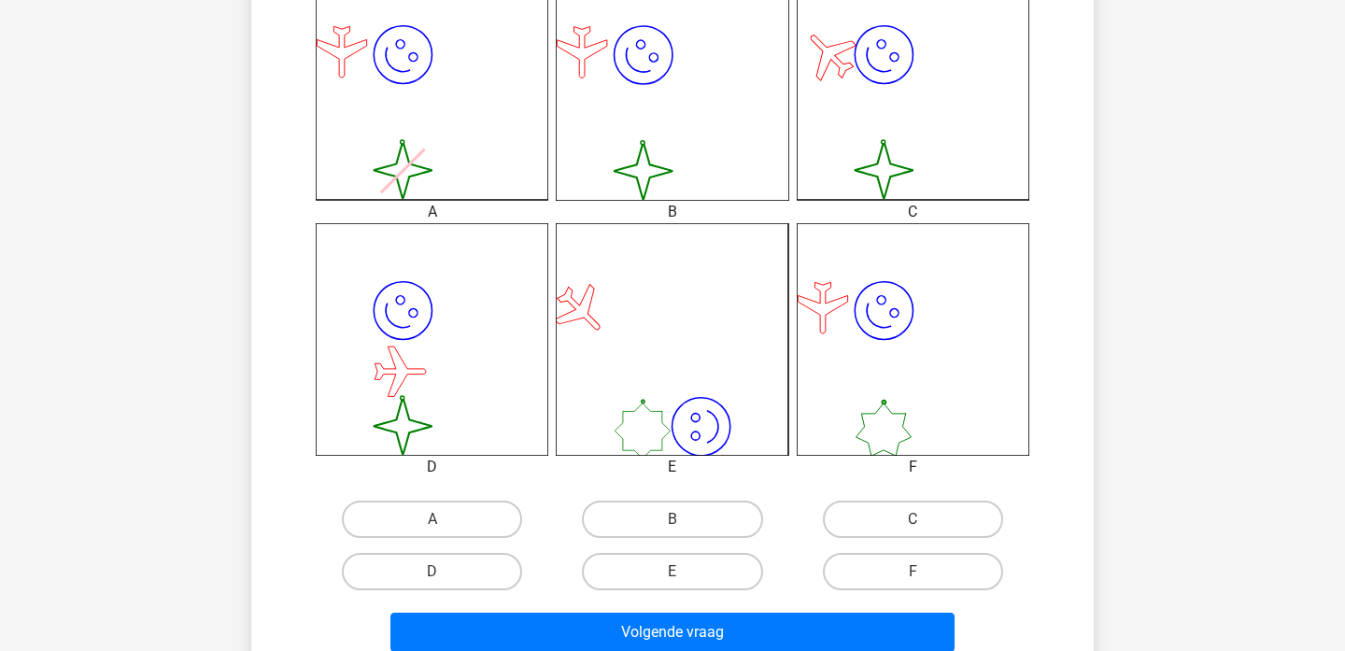
click at [681, 519] on input "B" at bounding box center [679, 525] width 12 height 12
radio input "true"
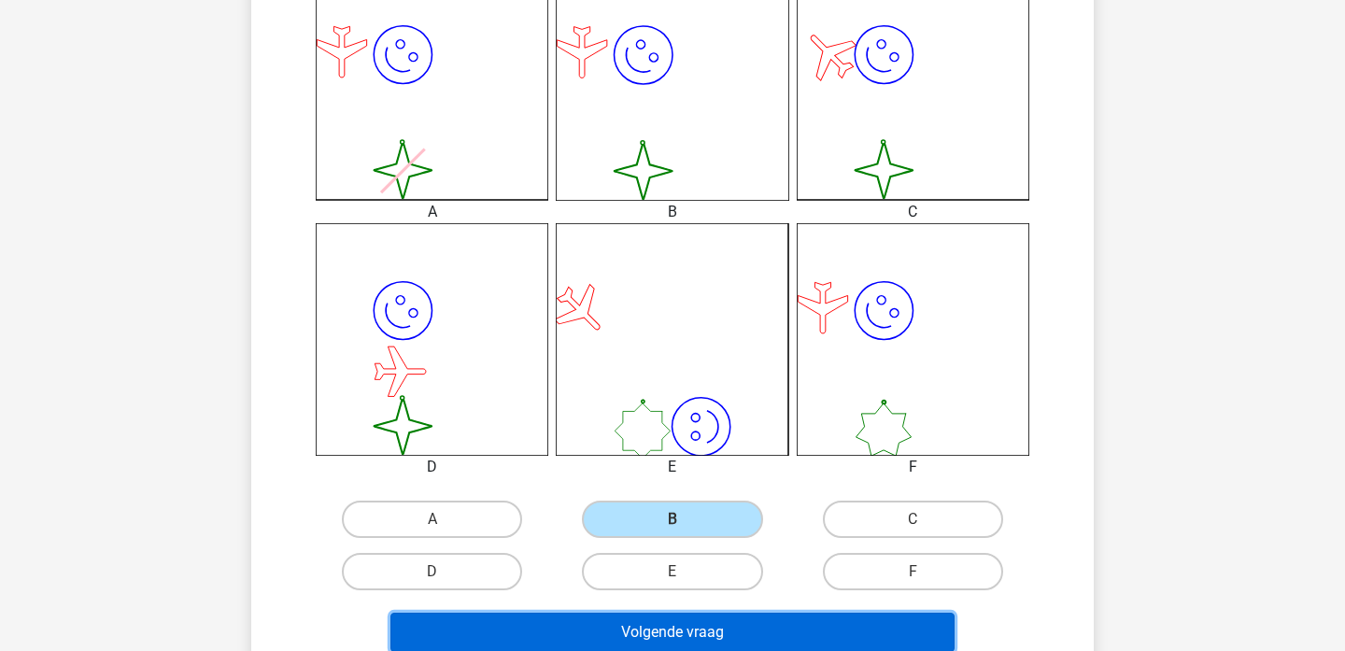
click at [676, 617] on button "Volgende vraag" at bounding box center [672, 632] width 565 height 39
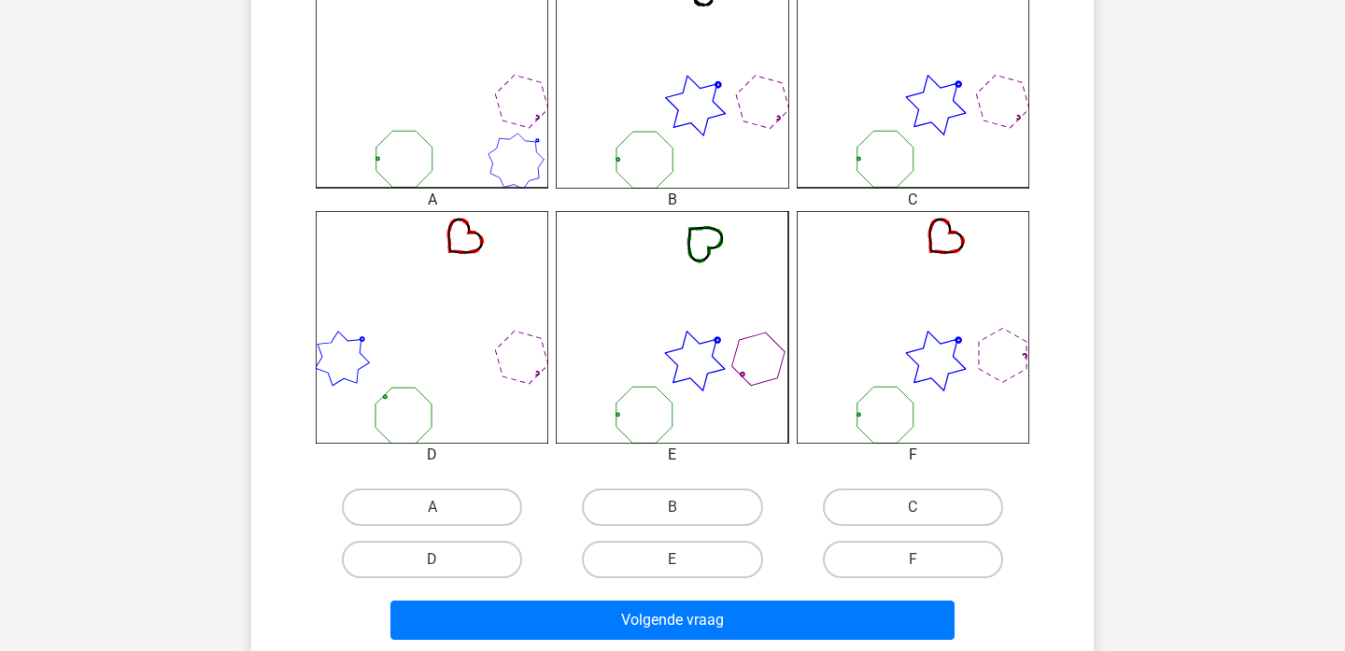
scroll to position [597, 0]
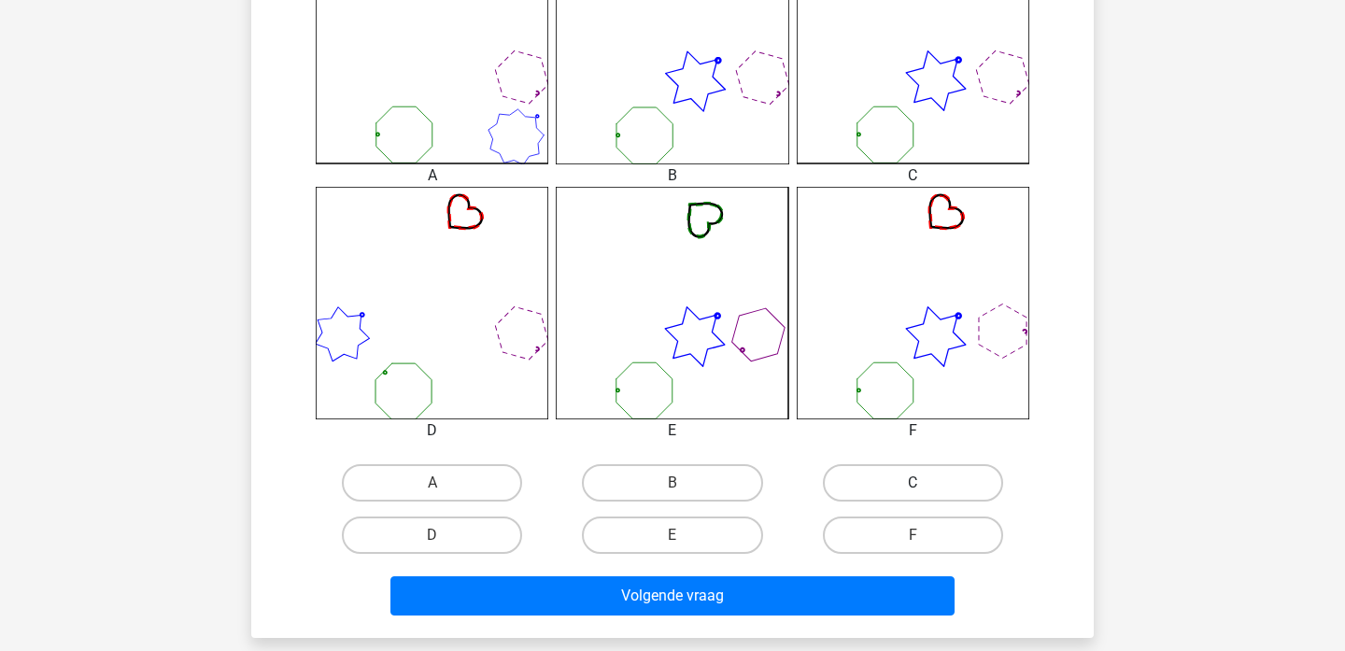
click at [858, 485] on label "C" at bounding box center [913, 482] width 180 height 37
click at [913, 485] on input "C" at bounding box center [919, 489] width 12 height 12
radio input "true"
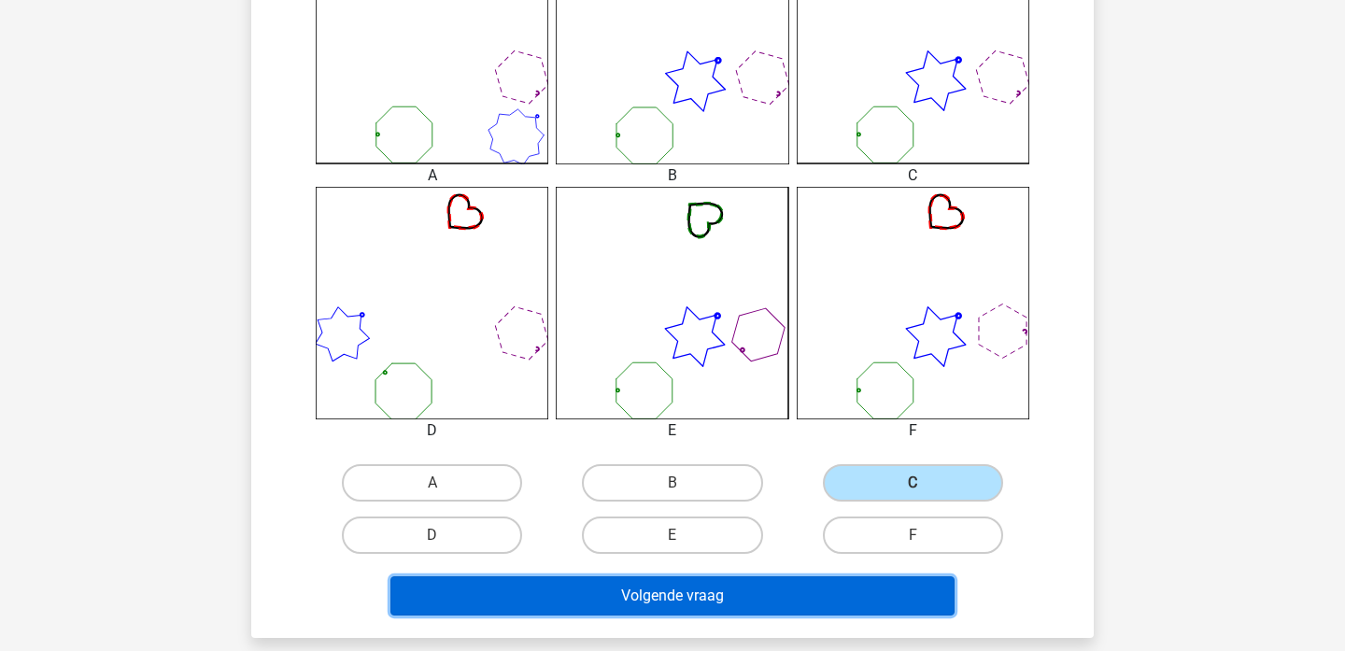
click at [781, 595] on button "Volgende vraag" at bounding box center [672, 595] width 565 height 39
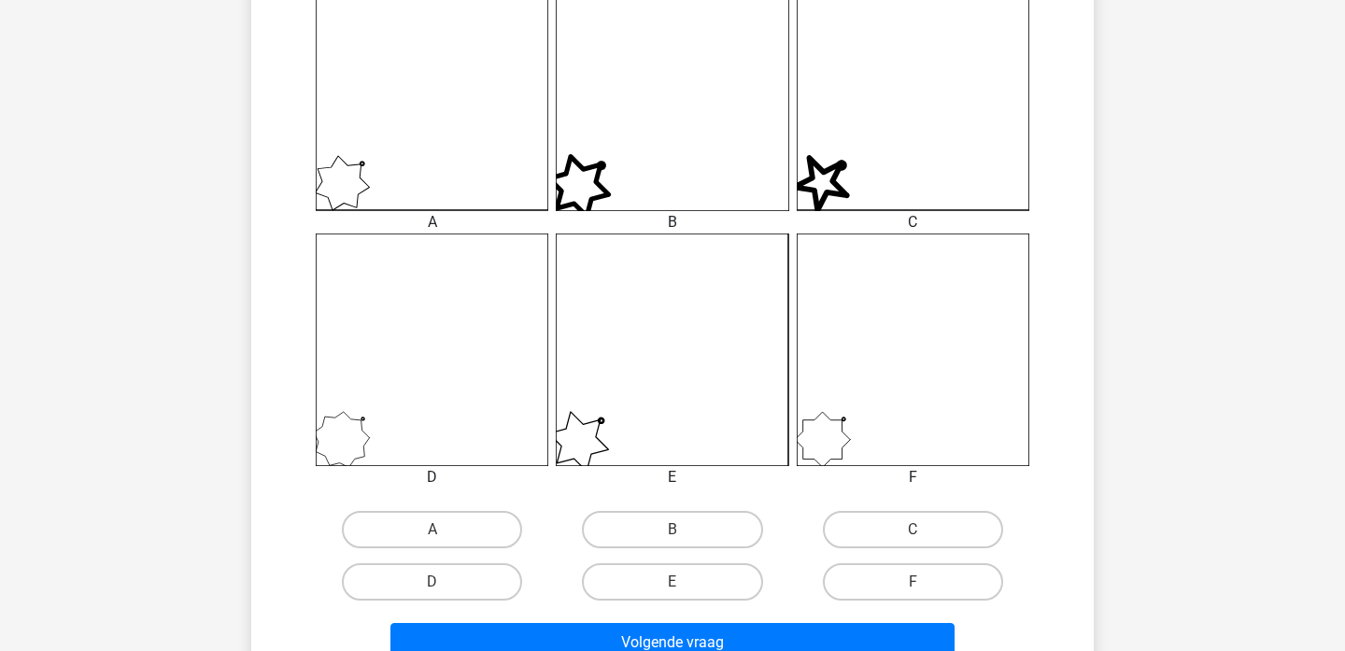
scroll to position [572, 0]
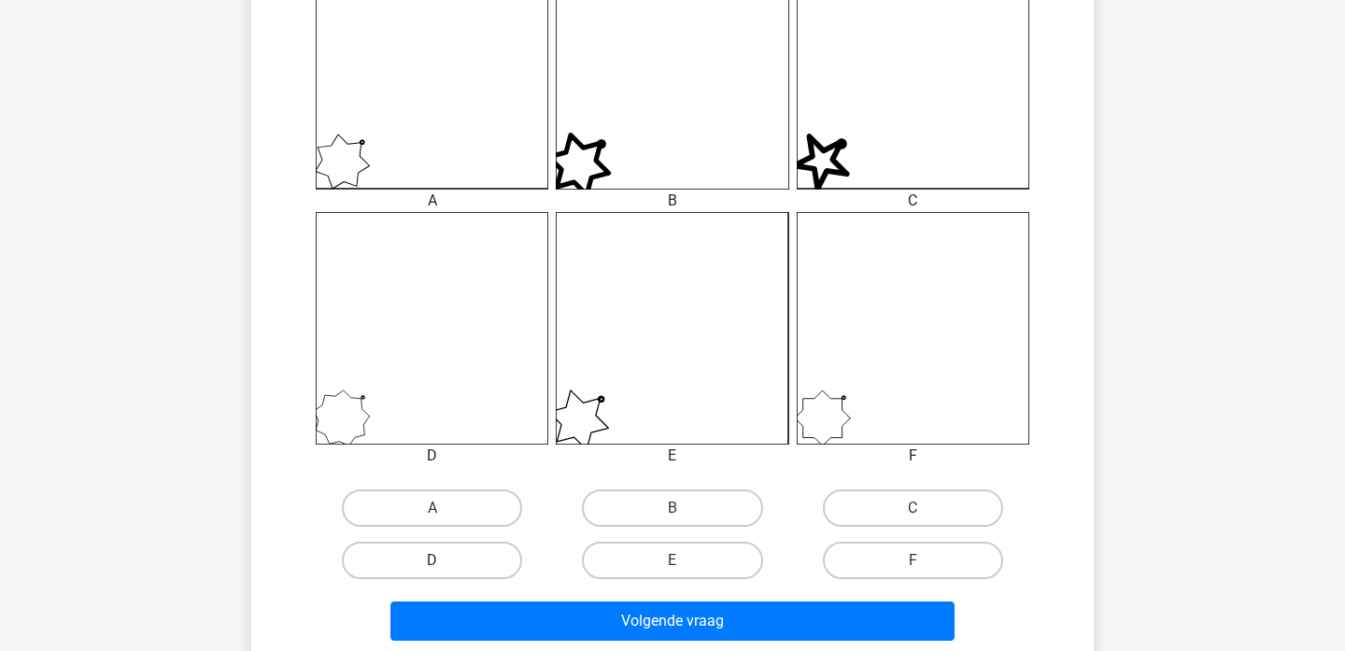
click at [461, 544] on label "D" at bounding box center [432, 560] width 180 height 37
click at [445, 560] on input "D" at bounding box center [439, 566] width 12 height 12
radio input "true"
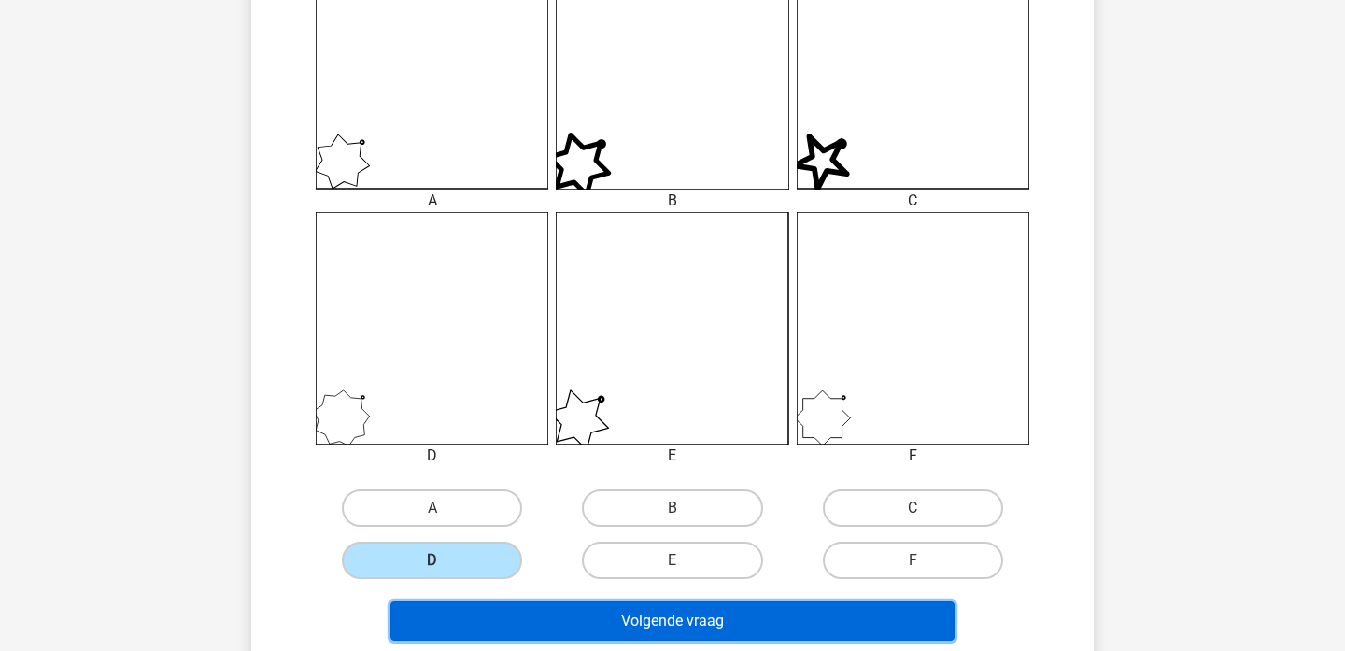
click at [543, 622] on button "Volgende vraag" at bounding box center [672, 621] width 565 height 39
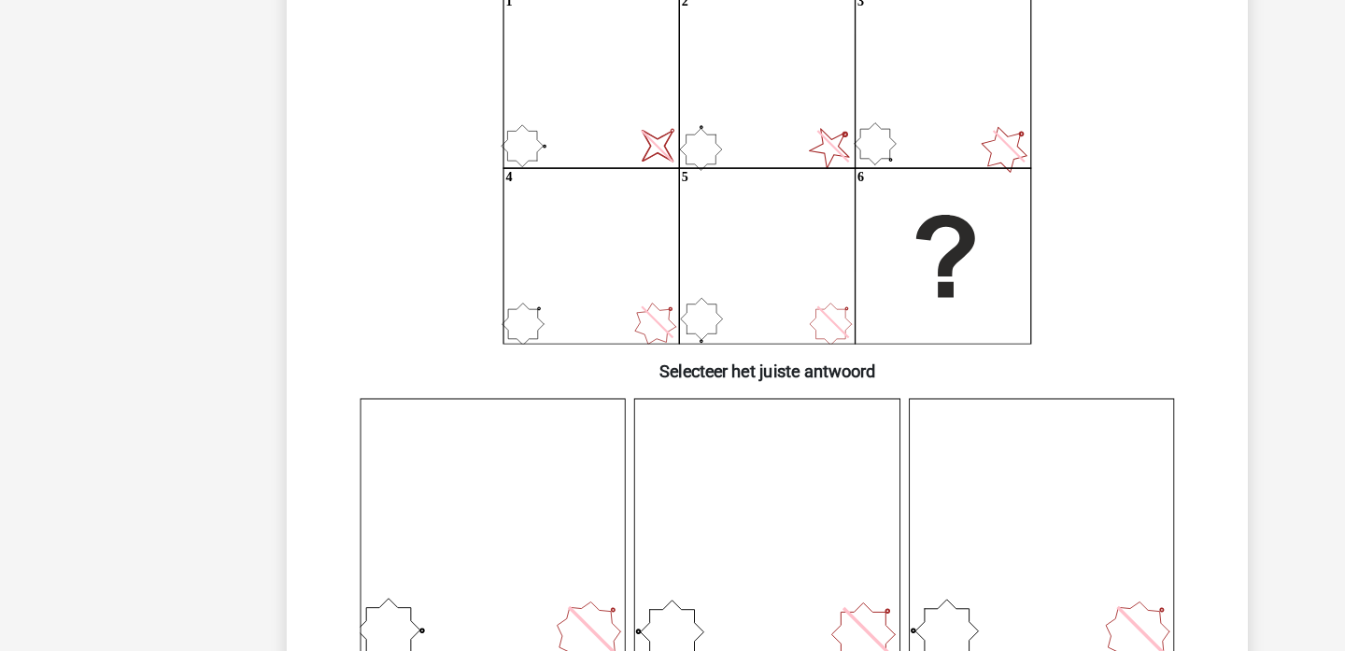
scroll to position [164, 0]
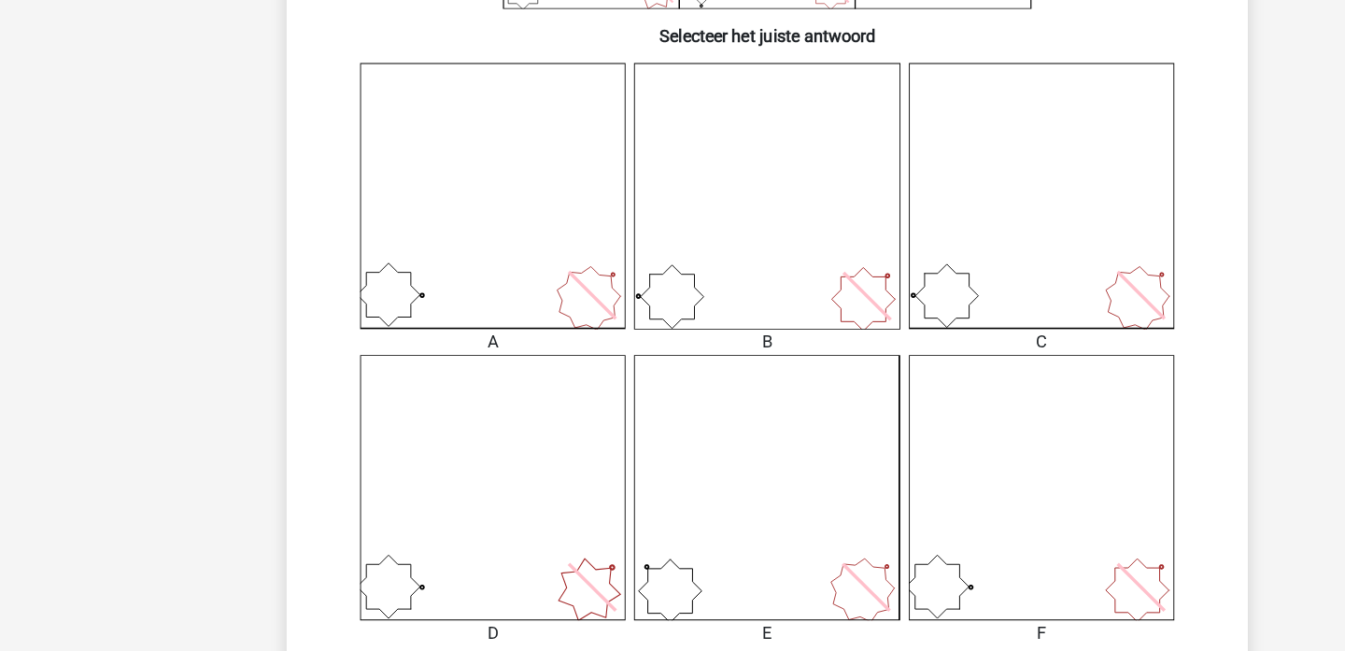
click at [932, 306] on icon at bounding box center [913, 251] width 233 height 233
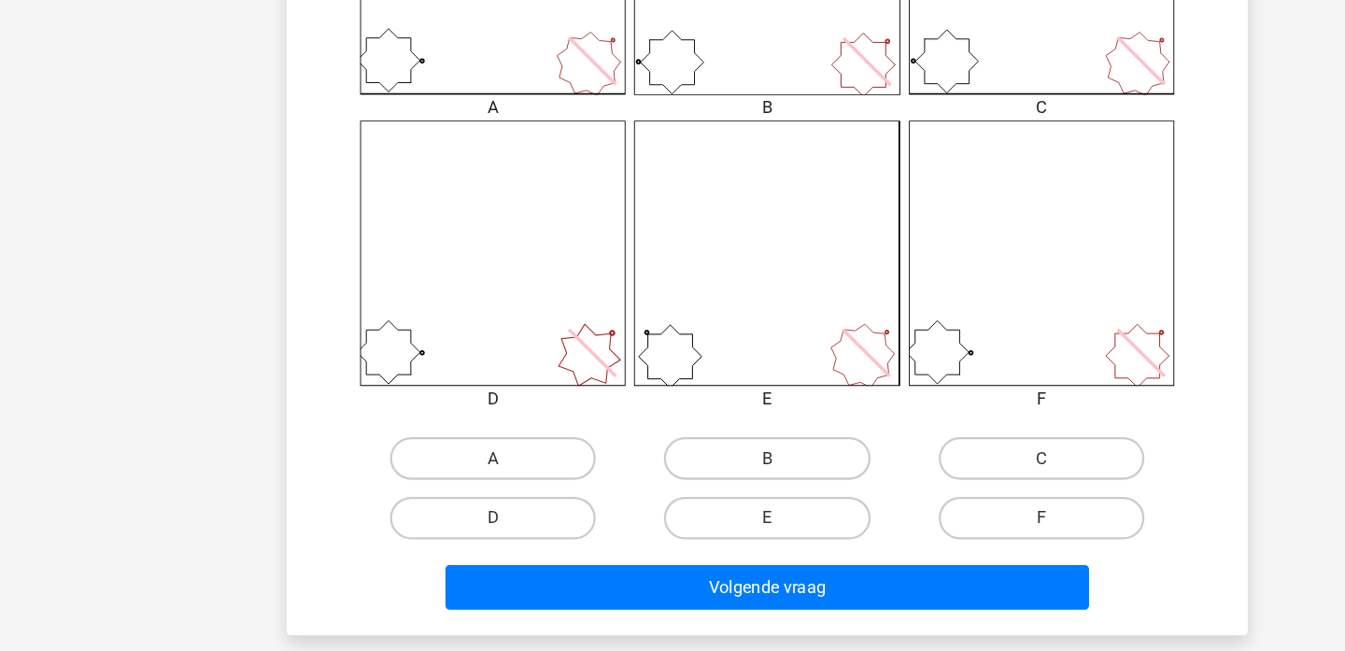
scroll to position [635, 0]
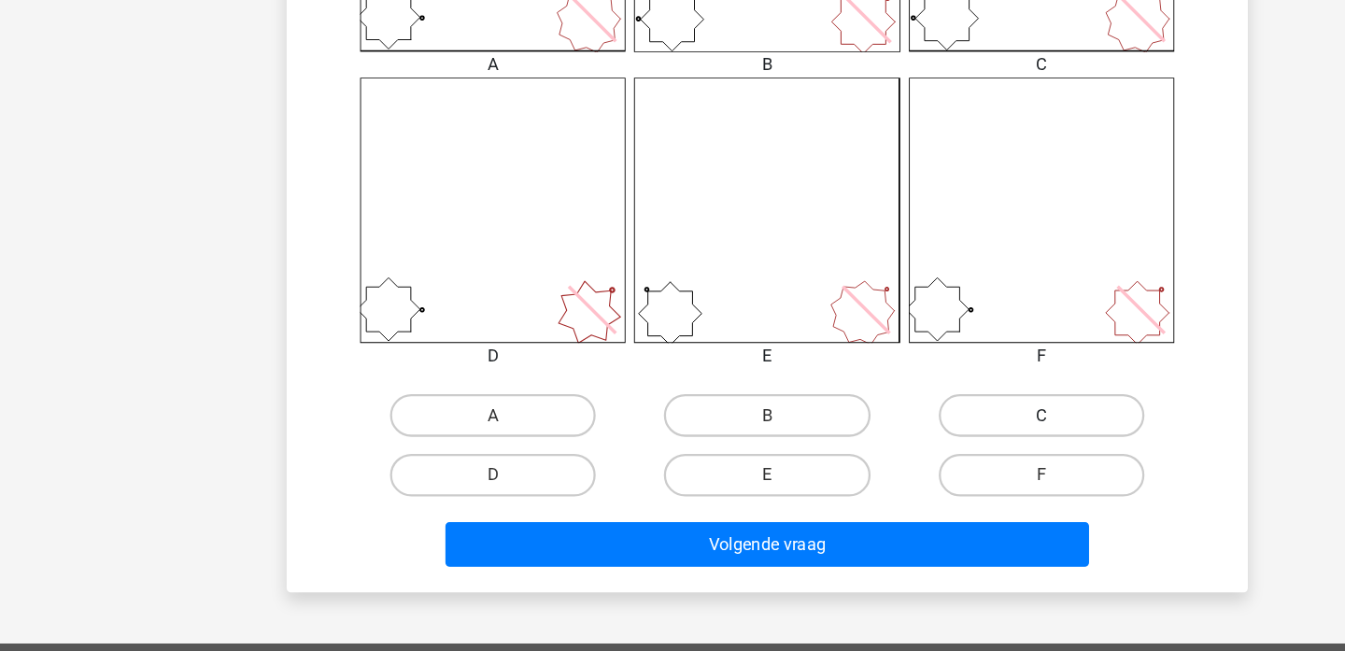
click at [891, 438] on label "C" at bounding box center [913, 444] width 180 height 37
click at [913, 445] on input "C" at bounding box center [919, 451] width 12 height 12
radio input "true"
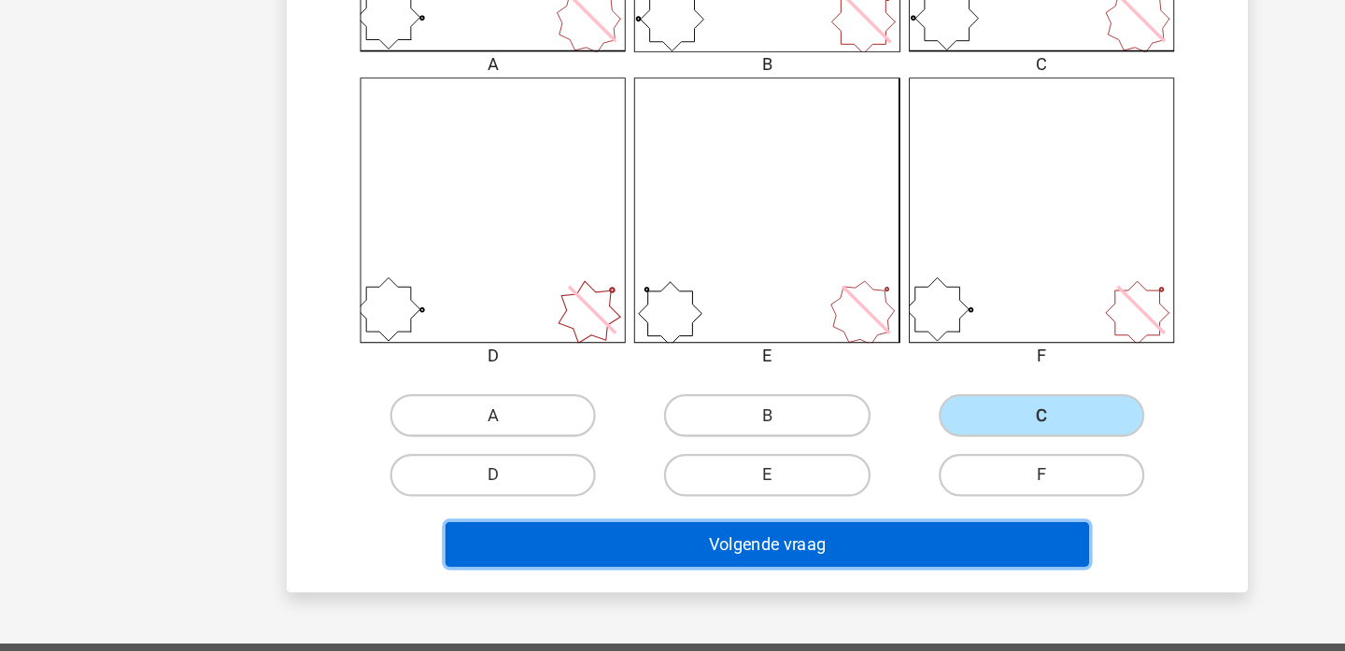
click at [779, 572] on button "Volgende vraag" at bounding box center [672, 557] width 565 height 39
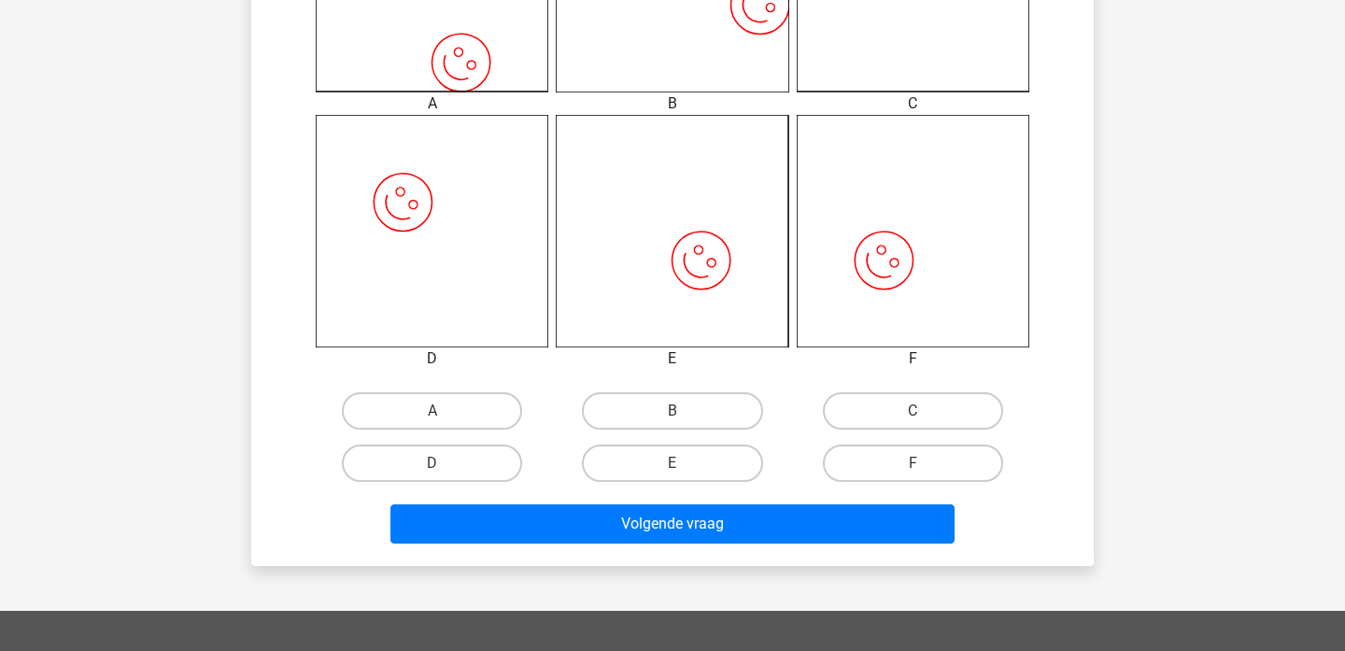
scroll to position [670, 0]
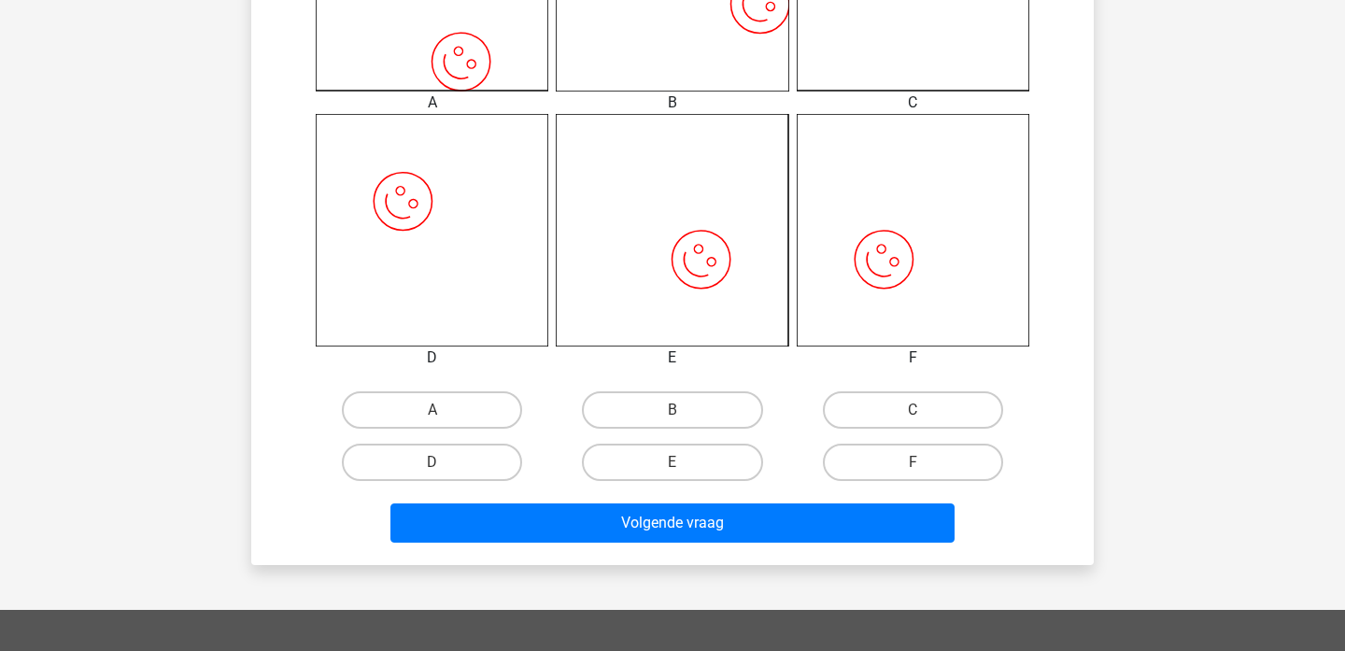
click at [734, 400] on label "B" at bounding box center [672, 409] width 180 height 37
click at [685, 410] on input "B" at bounding box center [679, 416] width 12 height 12
radio input "true"
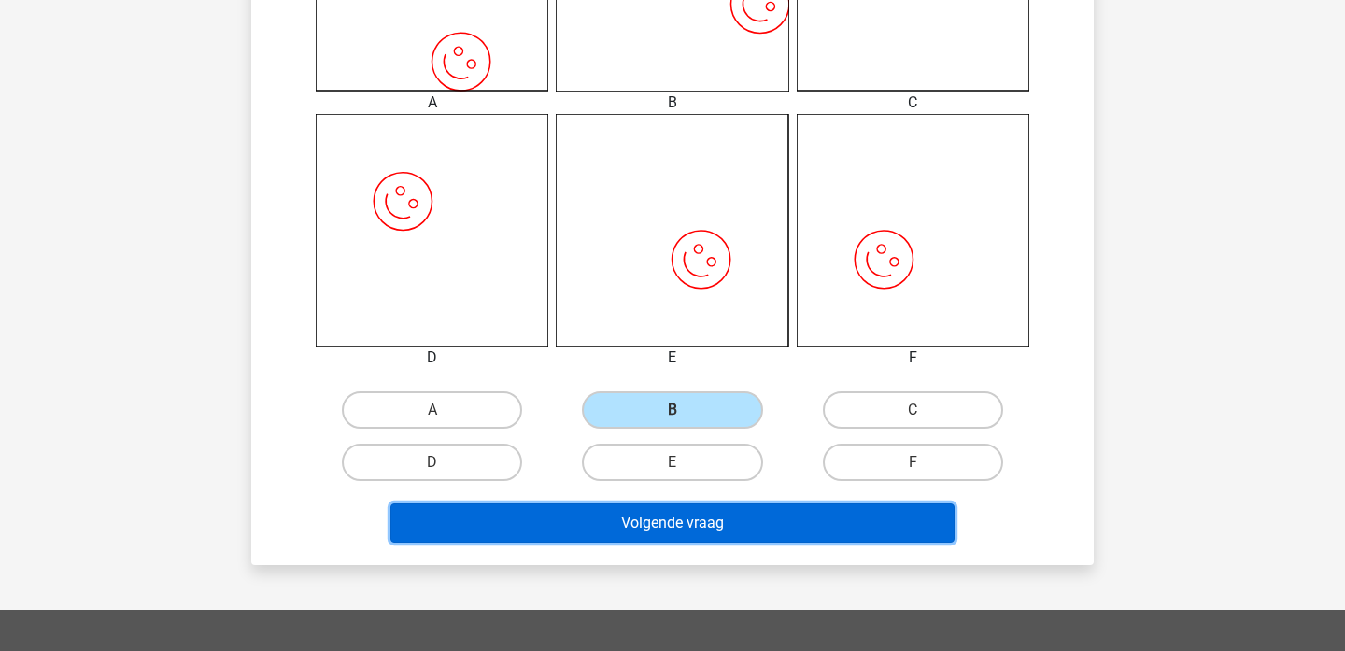
click at [728, 510] on button "Volgende vraag" at bounding box center [672, 523] width 565 height 39
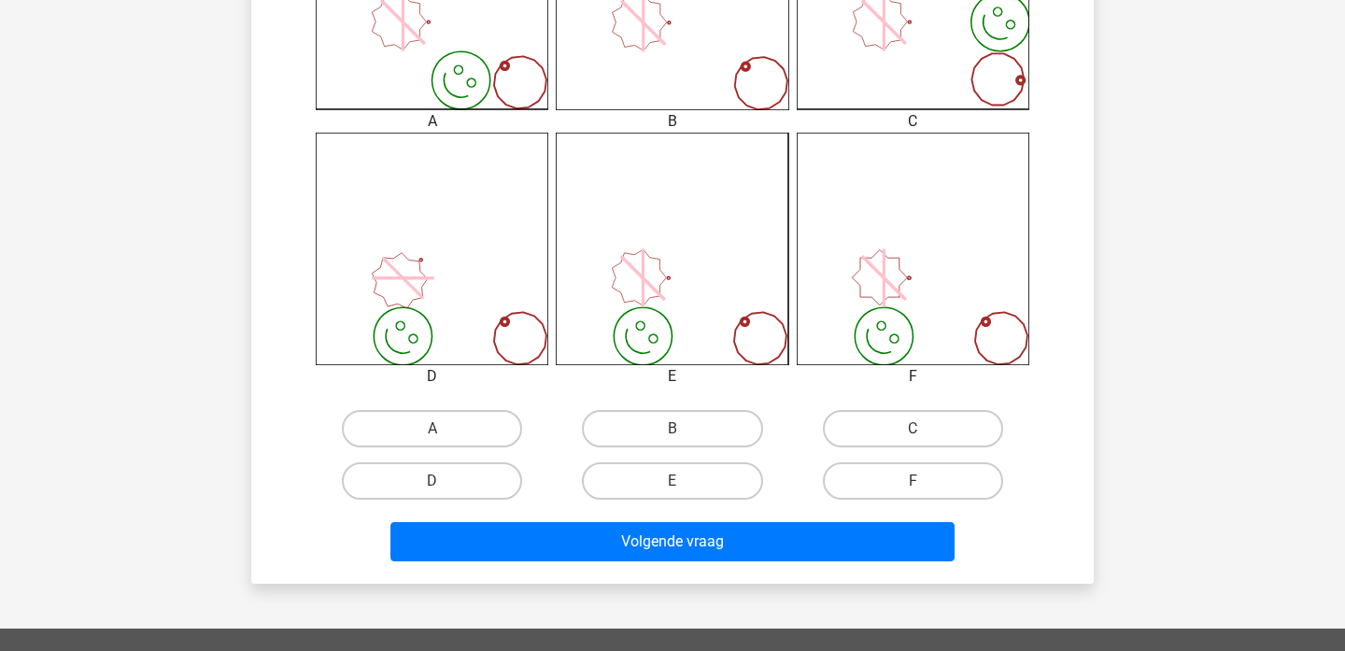
scroll to position [642, 0]
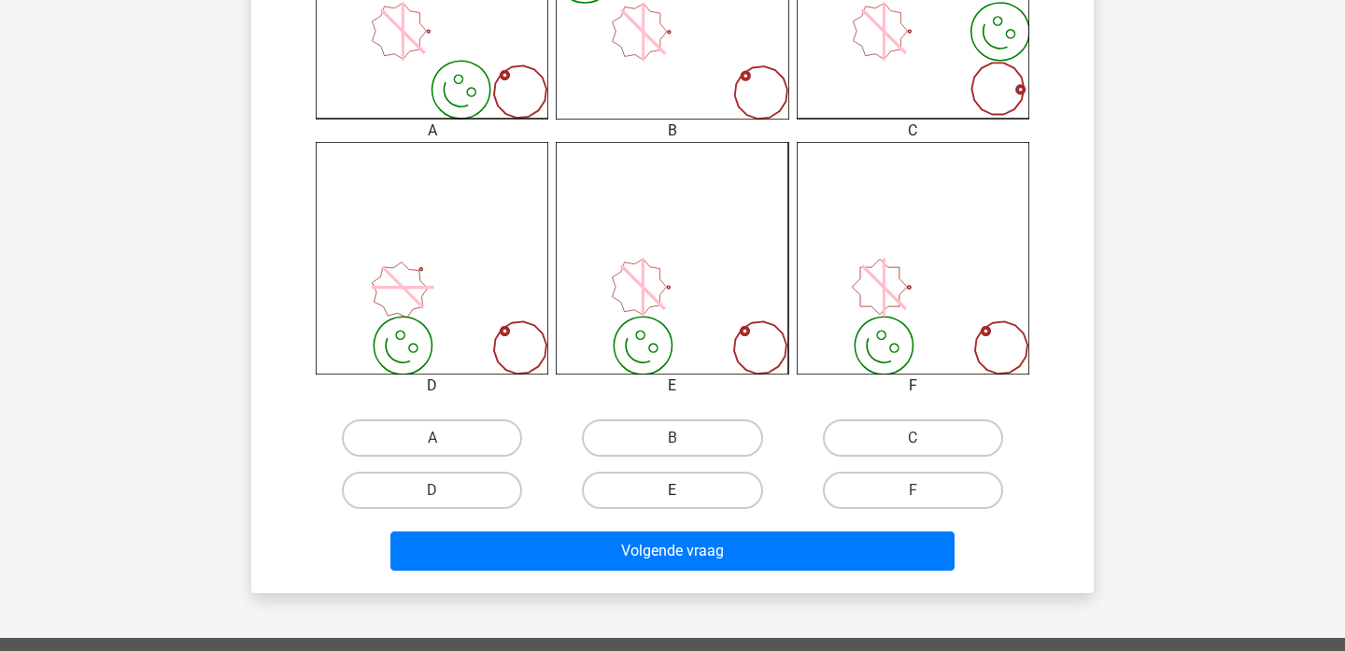
click at [626, 484] on label "E" at bounding box center [672, 490] width 180 height 37
click at [673, 490] on input "E" at bounding box center [679, 496] width 12 height 12
radio input "true"
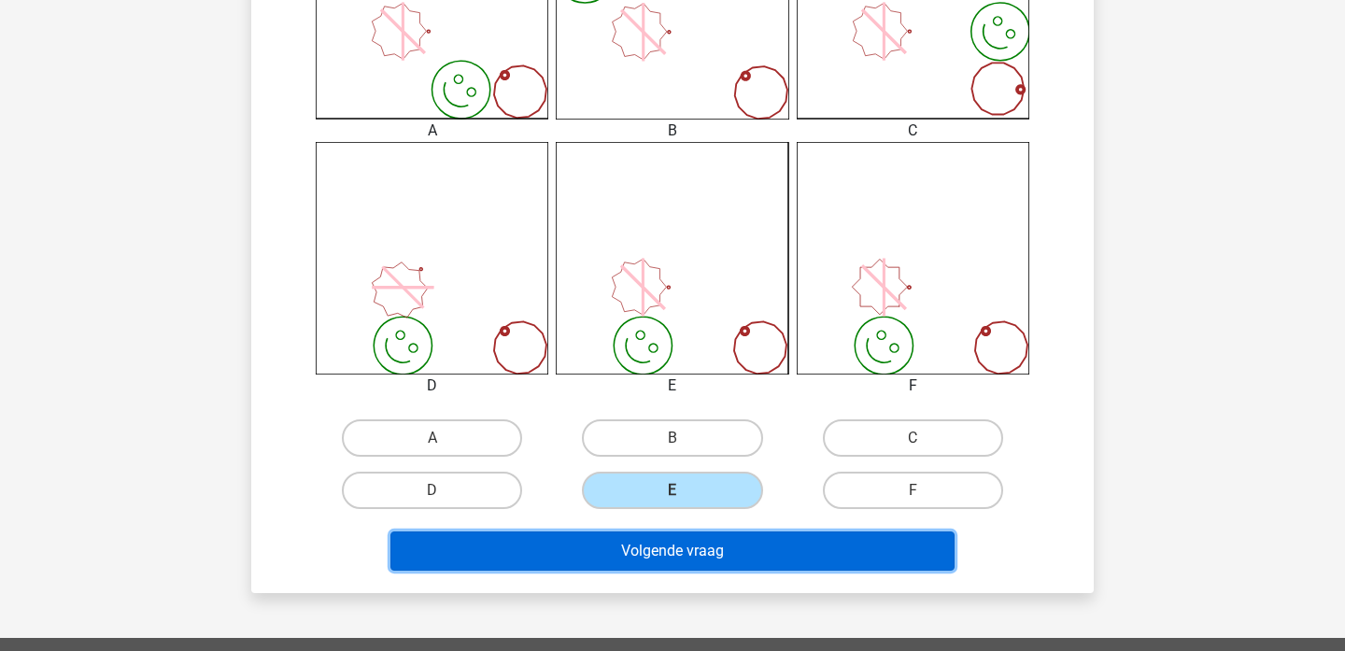
click at [641, 558] on button "Volgende vraag" at bounding box center [672, 551] width 565 height 39
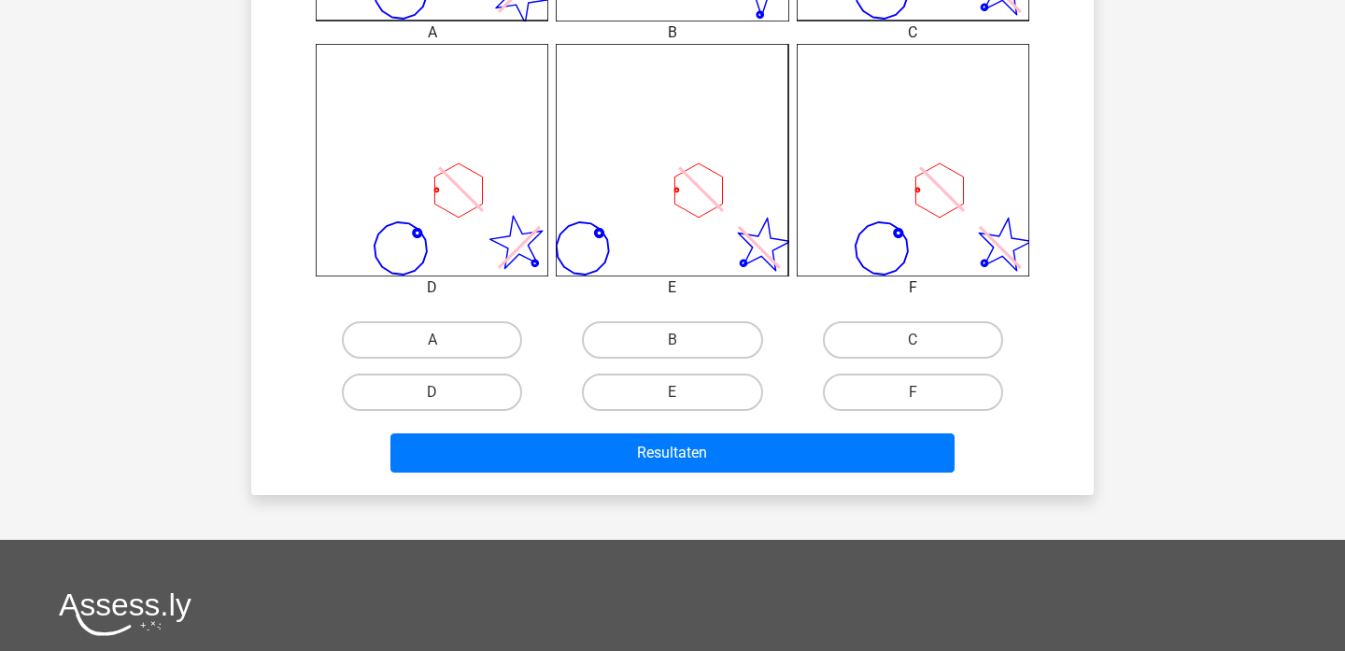
scroll to position [754, 0]
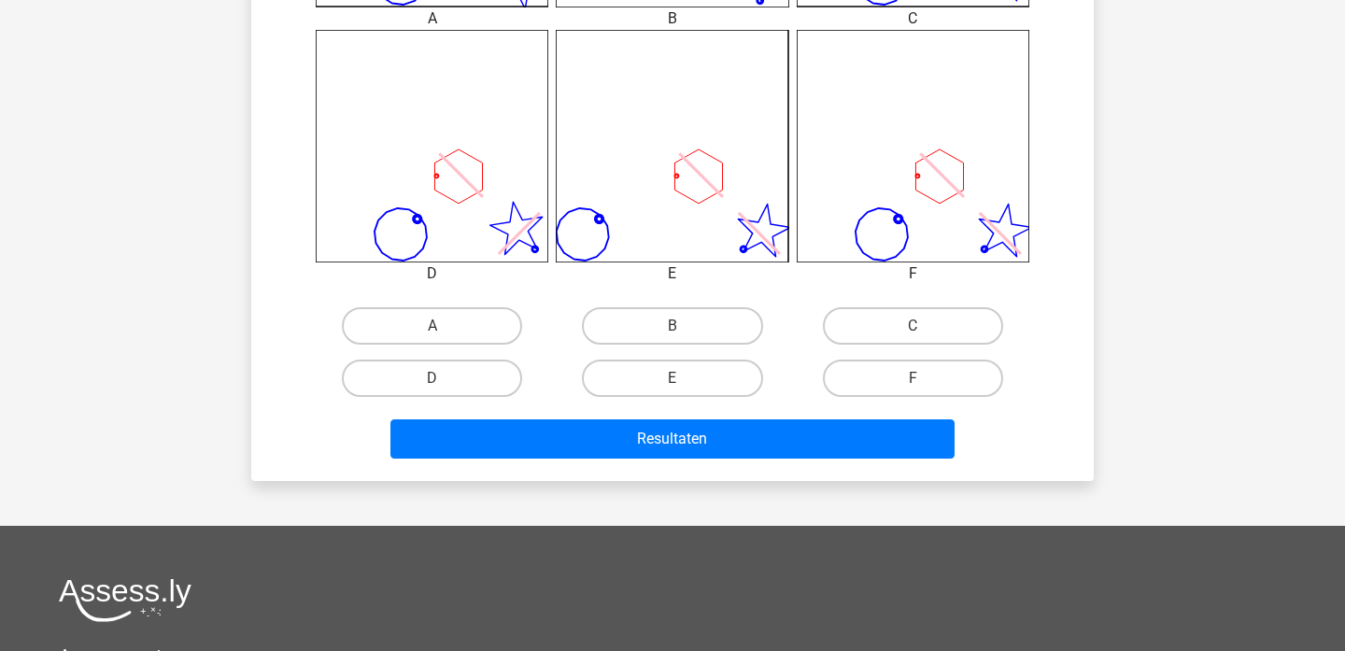
click at [914, 351] on div "C" at bounding box center [913, 326] width 240 height 52
click at [914, 343] on label "C" at bounding box center [913, 325] width 180 height 37
click at [914, 338] on input "C" at bounding box center [919, 332] width 12 height 12
radio input "true"
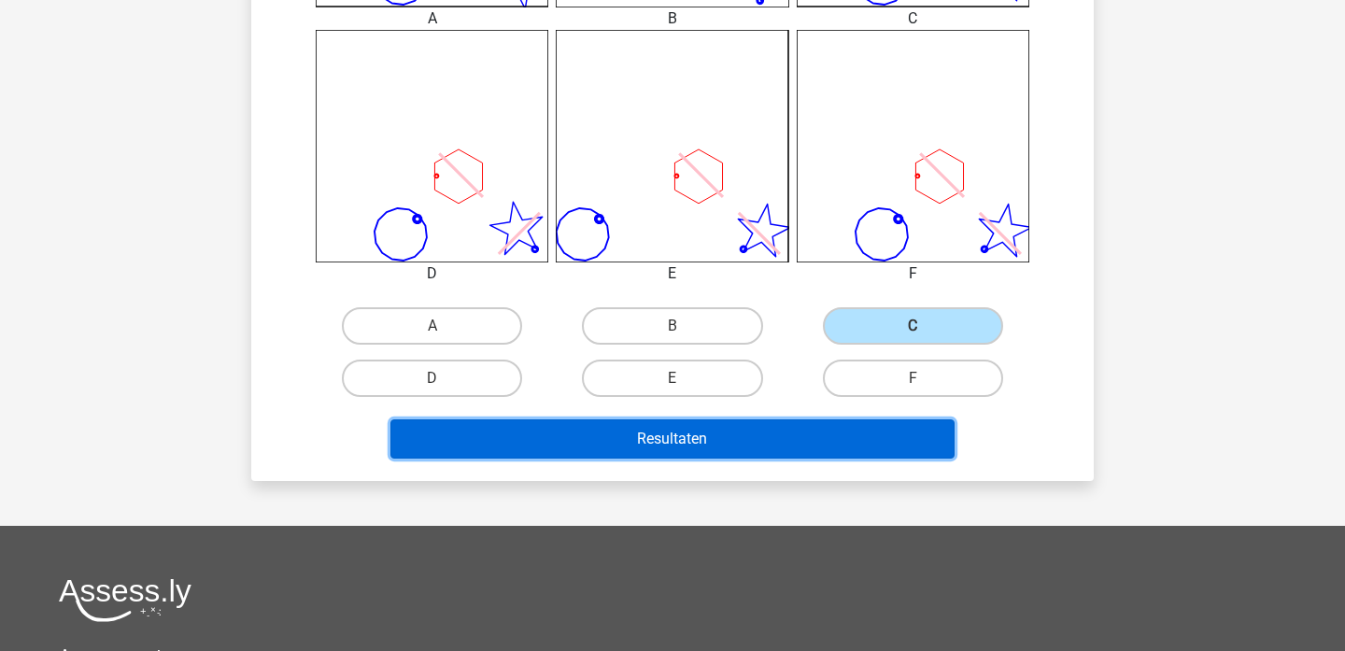
click at [804, 419] on button "Resultaten" at bounding box center [672, 438] width 565 height 39
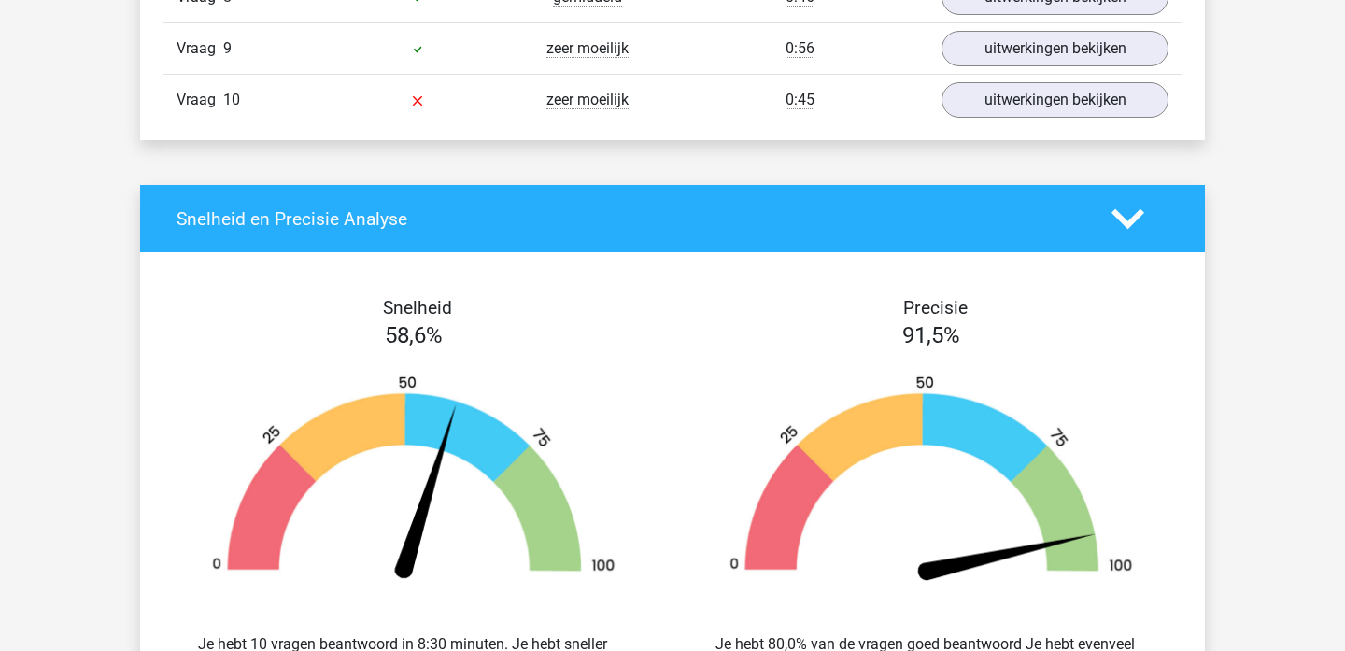
scroll to position [1616, 0]
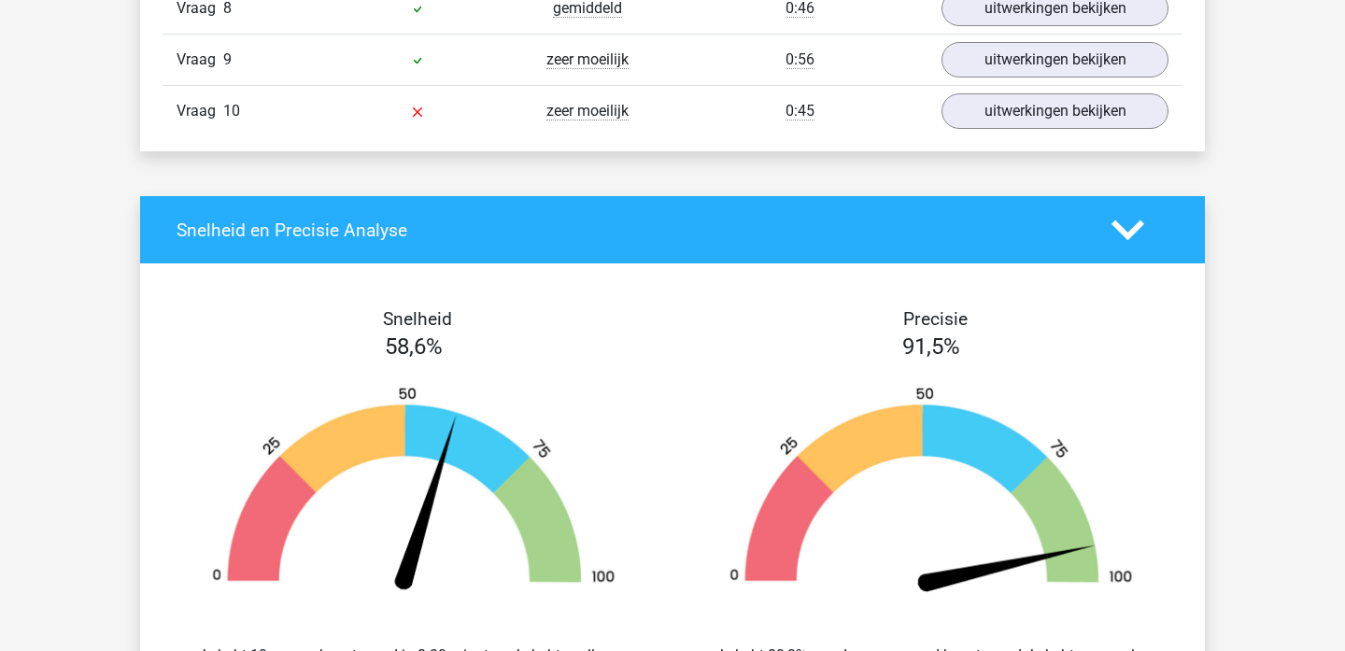
click at [1131, 245] on icon at bounding box center [1128, 230] width 33 height 33
